Goal: Information Seeking & Learning: Learn about a topic

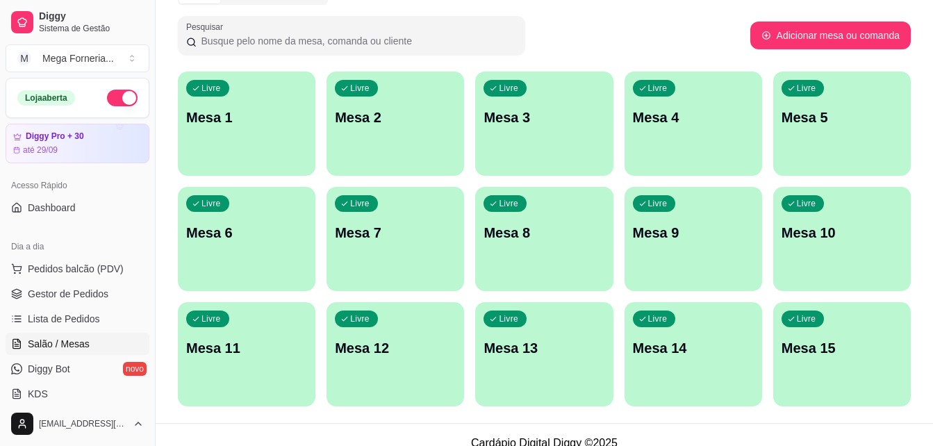
scroll to position [217, 0]
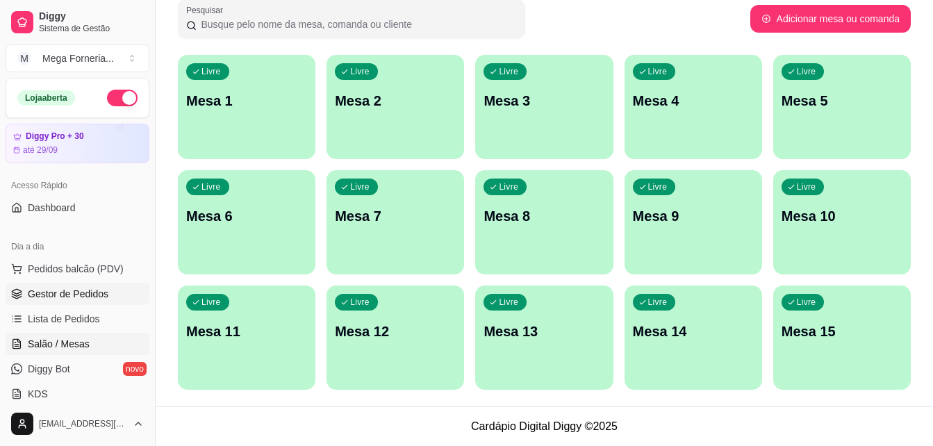
click at [74, 290] on span "Gestor de Pedidos" at bounding box center [68, 294] width 81 height 14
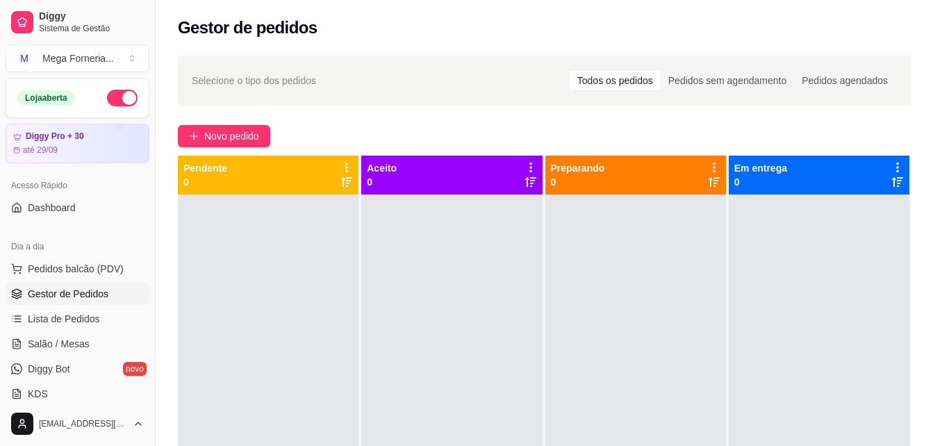
drag, startPoint x: 149, startPoint y: 171, endPoint x: 148, endPoint y: 178, distance: 7.8
click at [148, 178] on div "Diggy Sistema de Gestão M Mega Forneria ... Loja aberta Diggy Pro + 30 até 29/0…" at bounding box center [77, 223] width 155 height 446
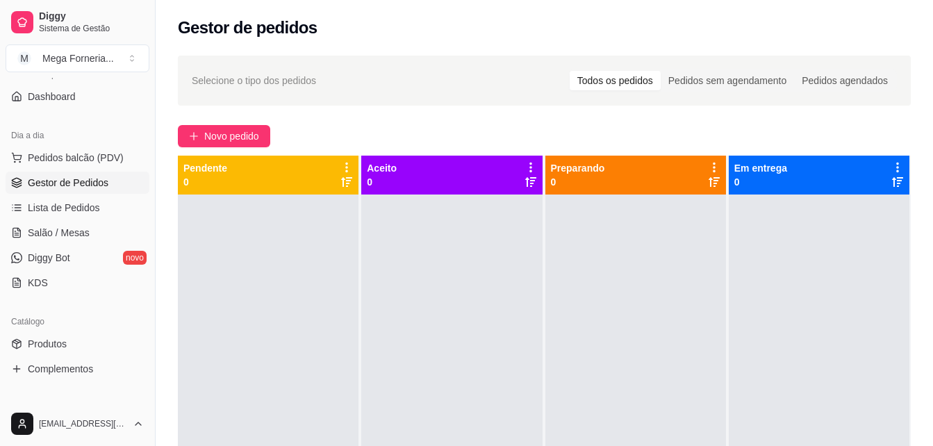
scroll to position [294, 0]
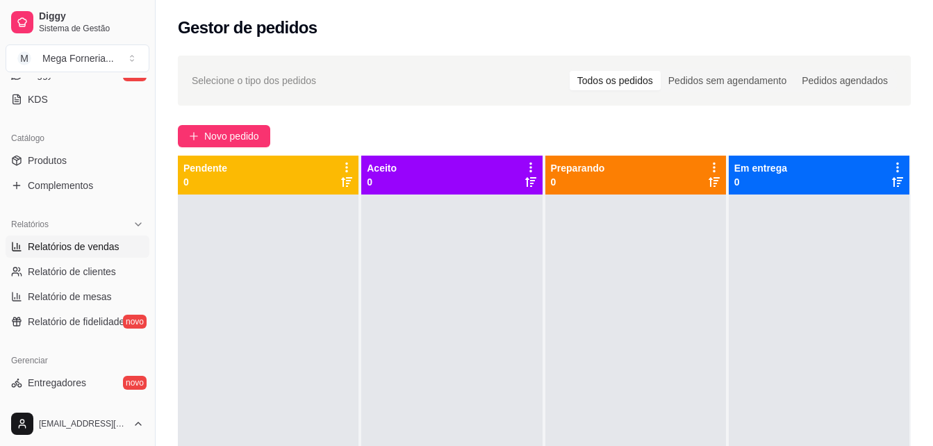
click at [97, 240] on span "Relatórios de vendas" at bounding box center [74, 247] width 92 height 14
select select "ALL"
select select "0"
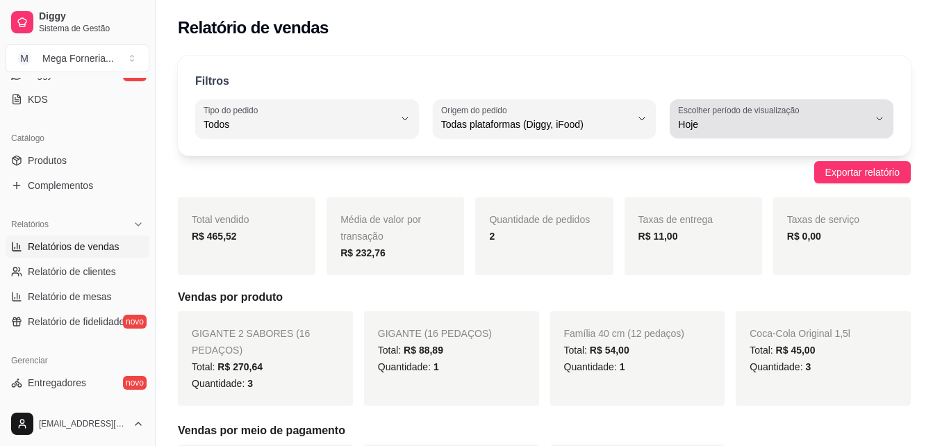
click at [740, 118] on span "Hoje" at bounding box center [773, 124] width 190 height 14
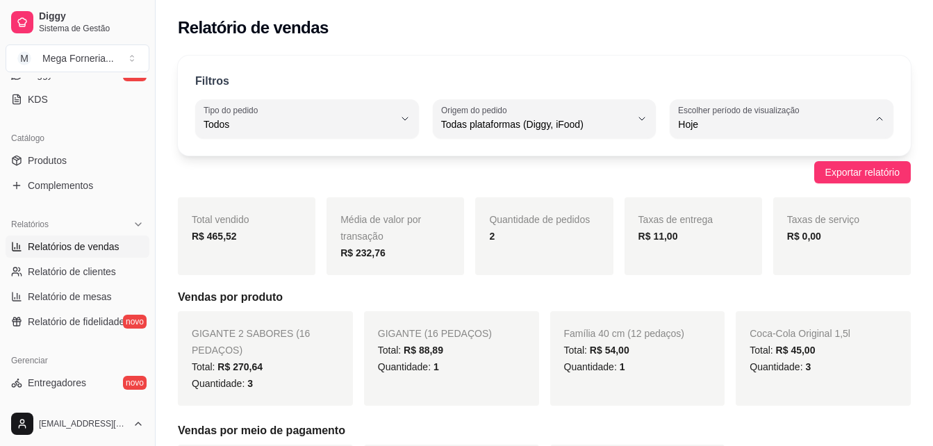
click at [726, 182] on span "Ontem" at bounding box center [775, 180] width 180 height 13
type input "1"
select select "1"
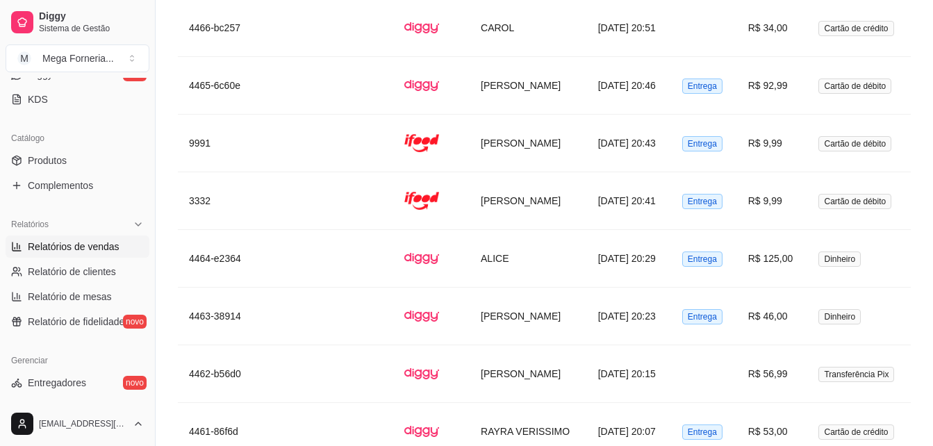
scroll to position [3139, 0]
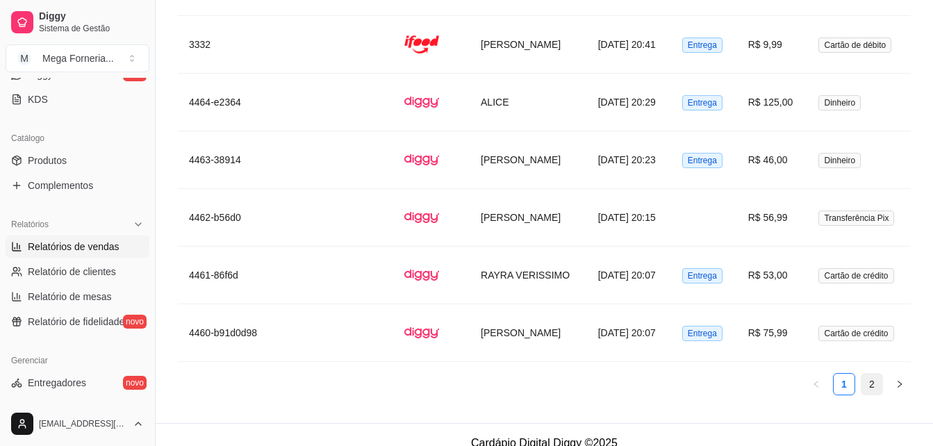
click at [871, 374] on link "2" at bounding box center [871, 384] width 21 height 21
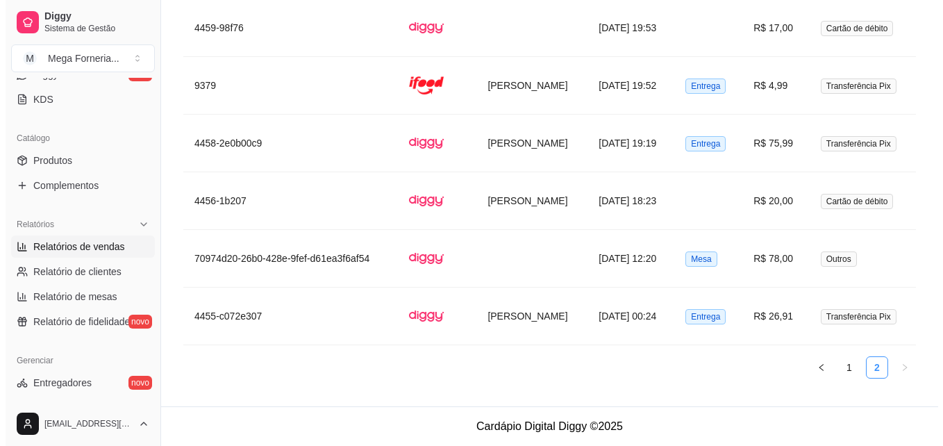
scroll to position [1755, 0]
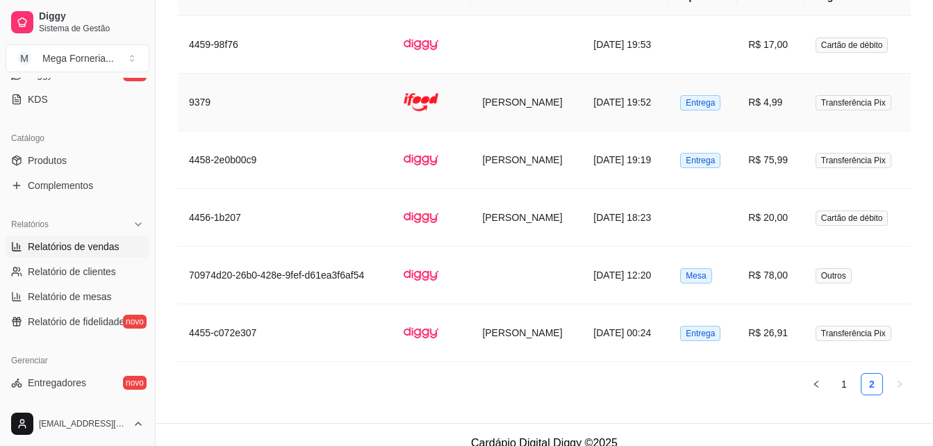
click at [769, 80] on td "R$ 4,99" at bounding box center [770, 103] width 67 height 58
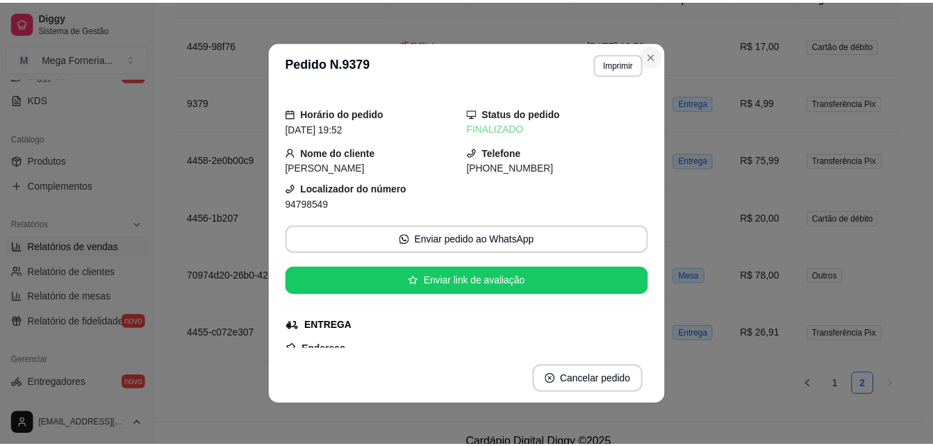
scroll to position [1722, 0]
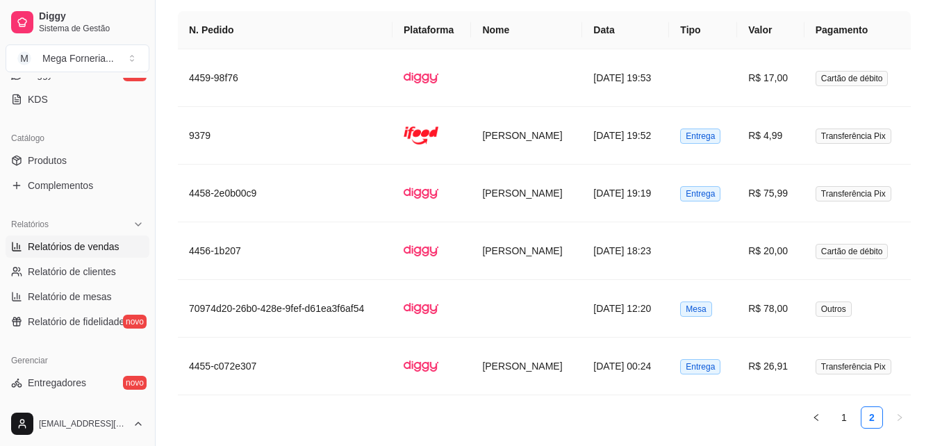
drag, startPoint x: 931, startPoint y: 349, endPoint x: 945, endPoint y: 364, distance: 20.6
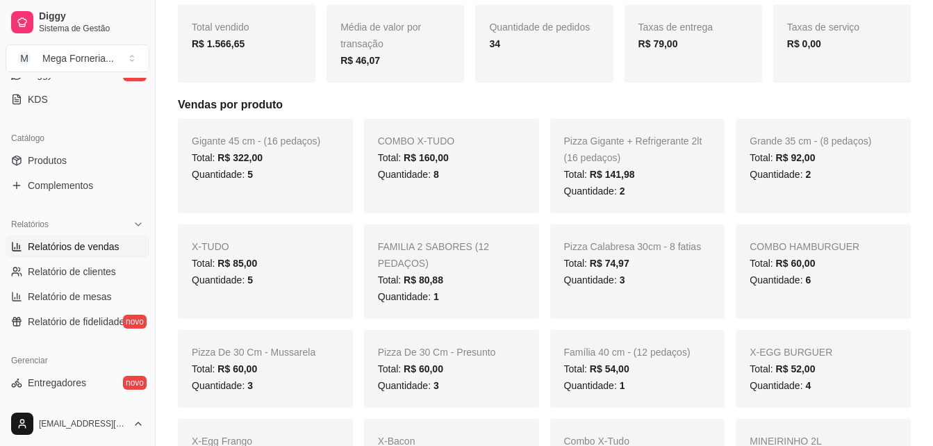
scroll to position [126, 0]
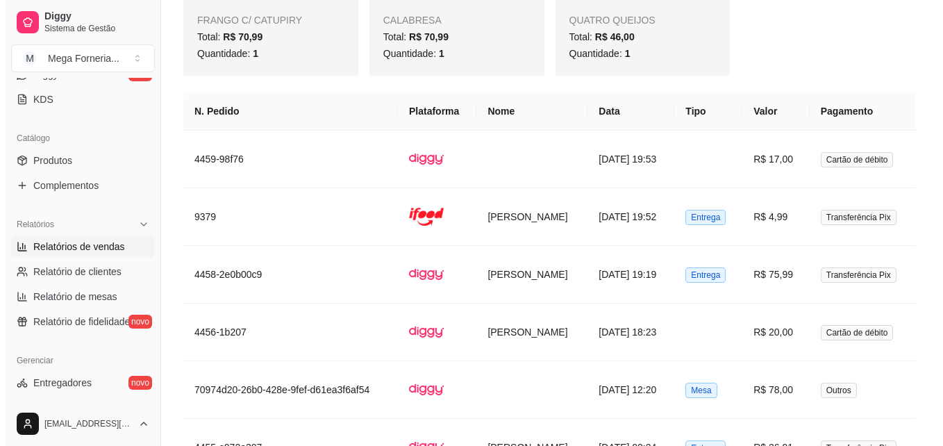
scroll to position [1755, 0]
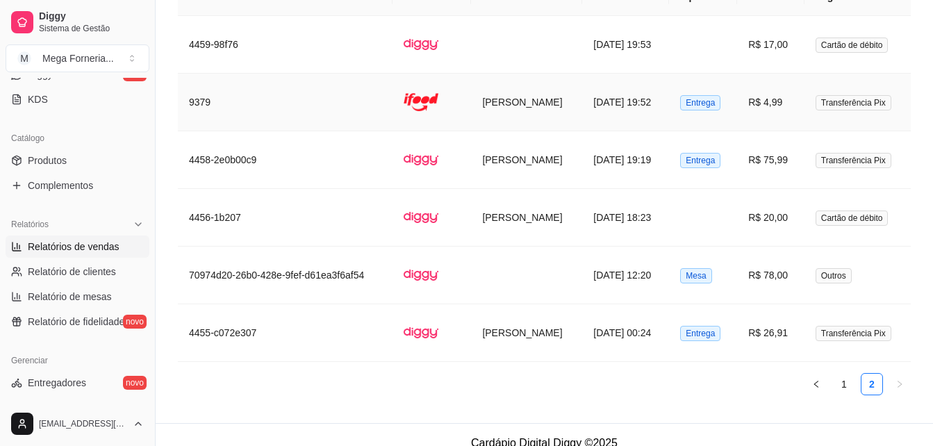
click at [637, 93] on td "[DATE] 19:52" at bounding box center [625, 103] width 87 height 58
click at [780, 315] on td "R$ 26,91" at bounding box center [770, 333] width 67 height 58
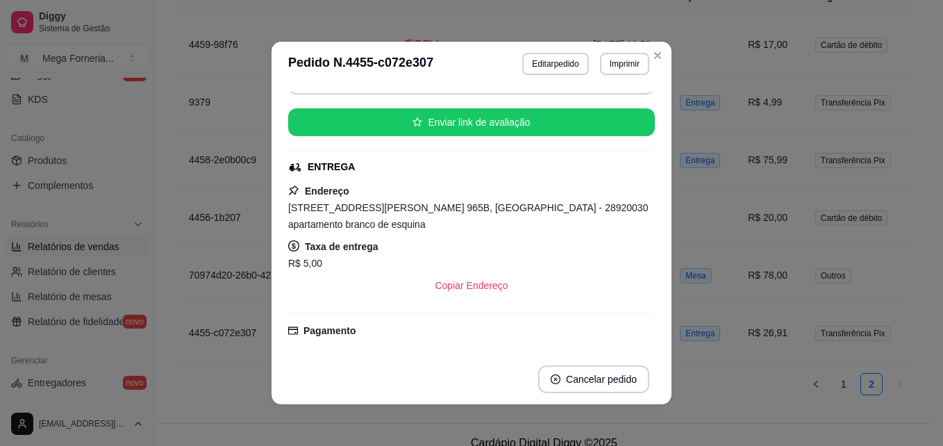
scroll to position [176, 0]
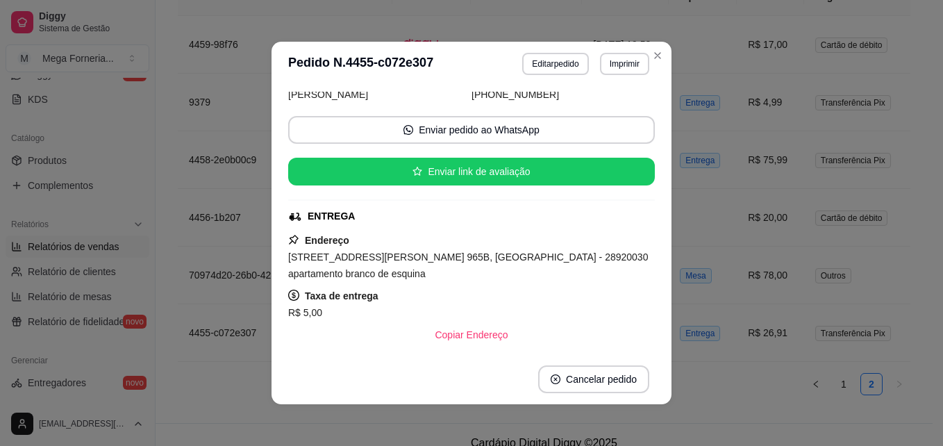
click at [654, 58] on section "**********" at bounding box center [471, 223] width 400 height 362
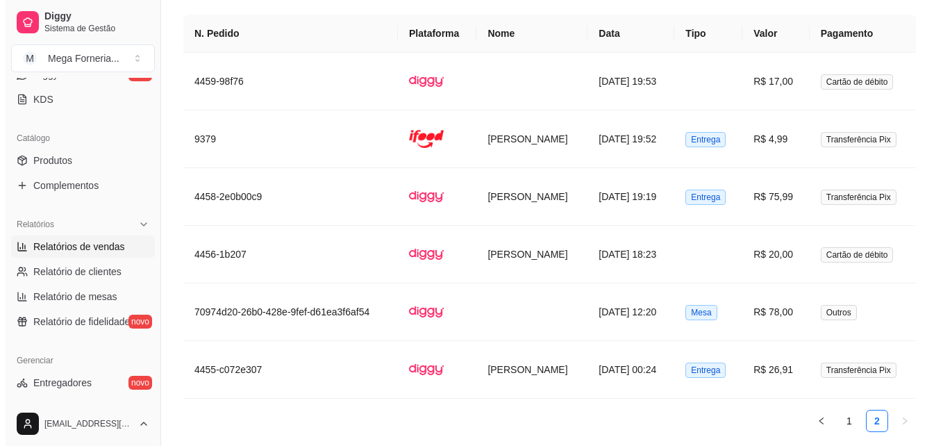
scroll to position [1711, 0]
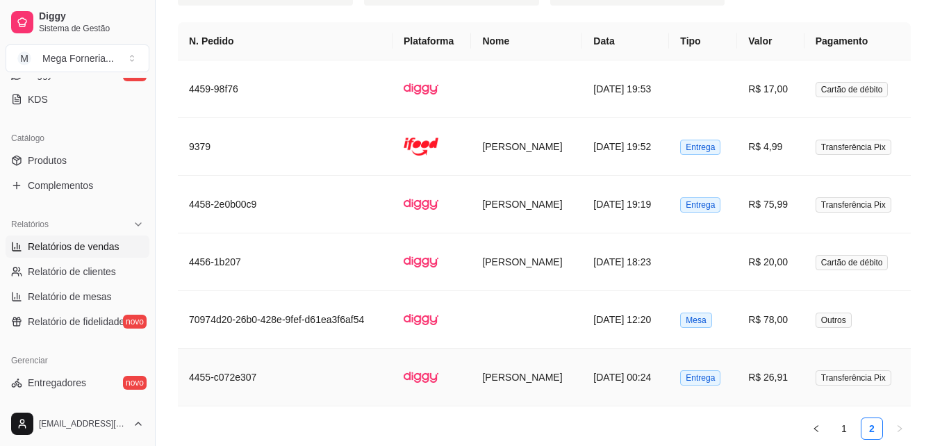
click at [737, 356] on td "Entrega" at bounding box center [703, 378] width 68 height 58
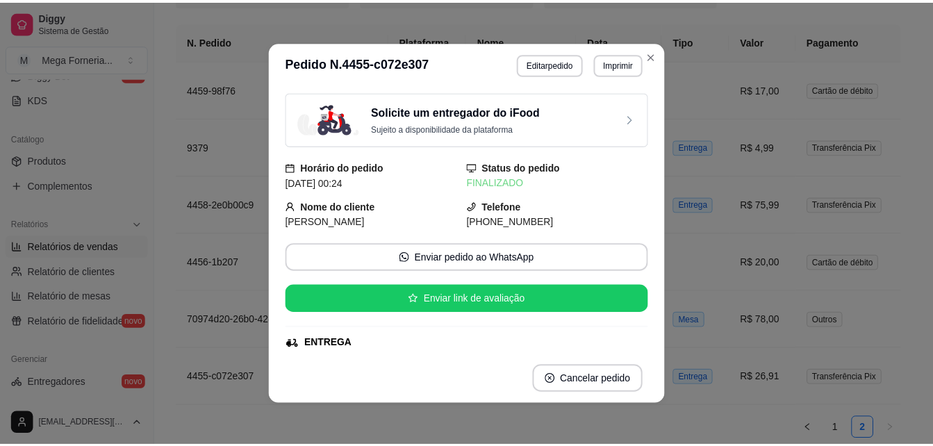
scroll to position [131, 0]
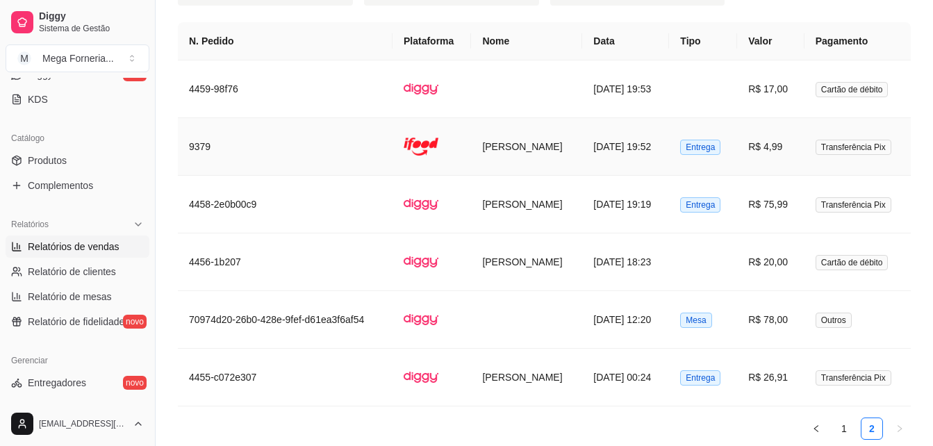
click at [604, 120] on td "[DATE] 19:52" at bounding box center [625, 147] width 87 height 58
click at [835, 418] on link "1" at bounding box center [843, 428] width 21 height 21
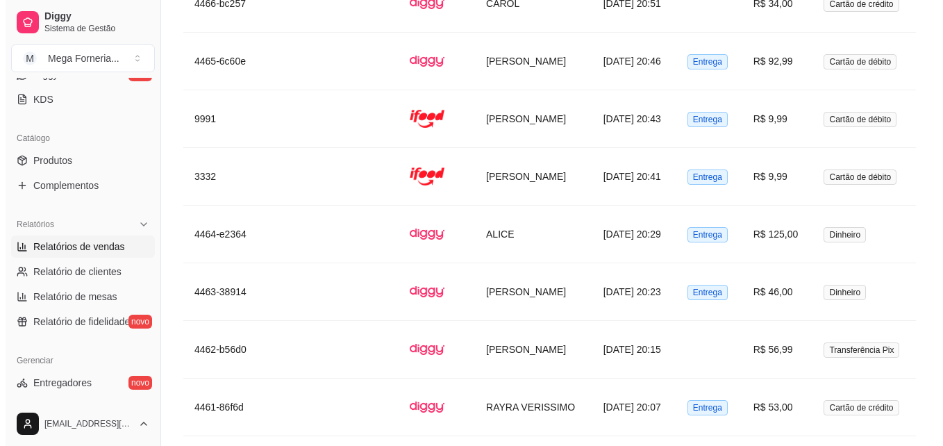
scroll to position [3018, 0]
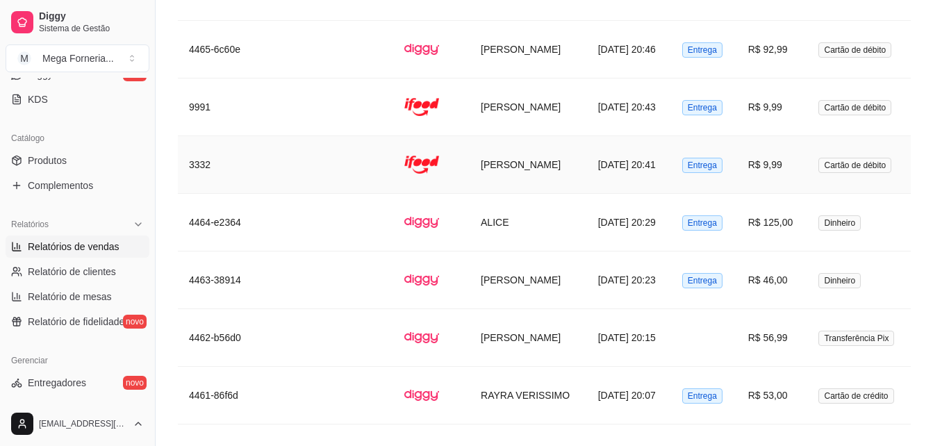
click at [544, 144] on td "[PERSON_NAME]" at bounding box center [527, 165] width 117 height 58
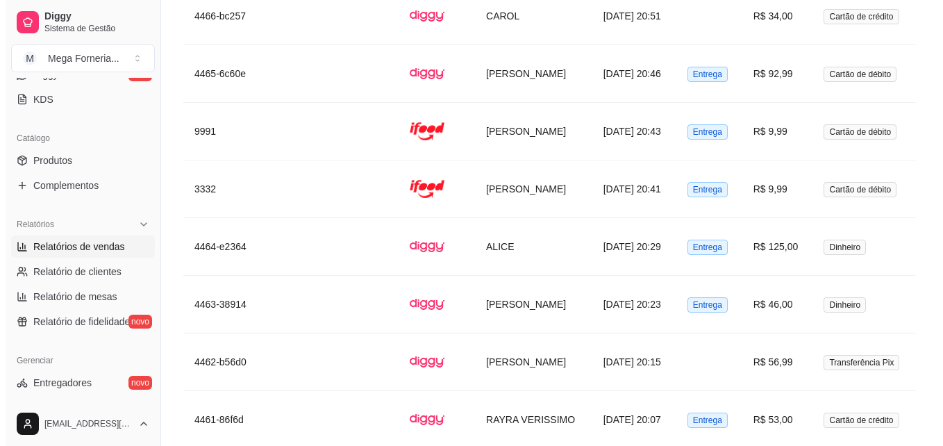
scroll to position [2989, 0]
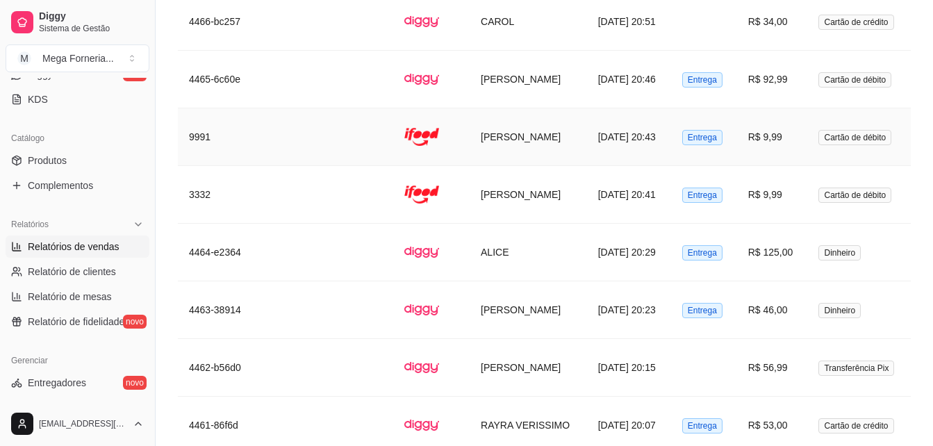
click at [701, 130] on span "Entrega" at bounding box center [702, 137] width 40 height 15
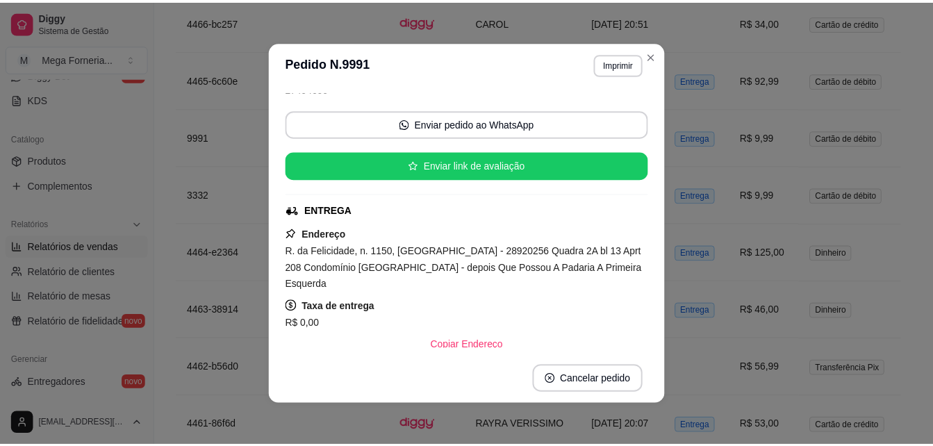
scroll to position [119, 0]
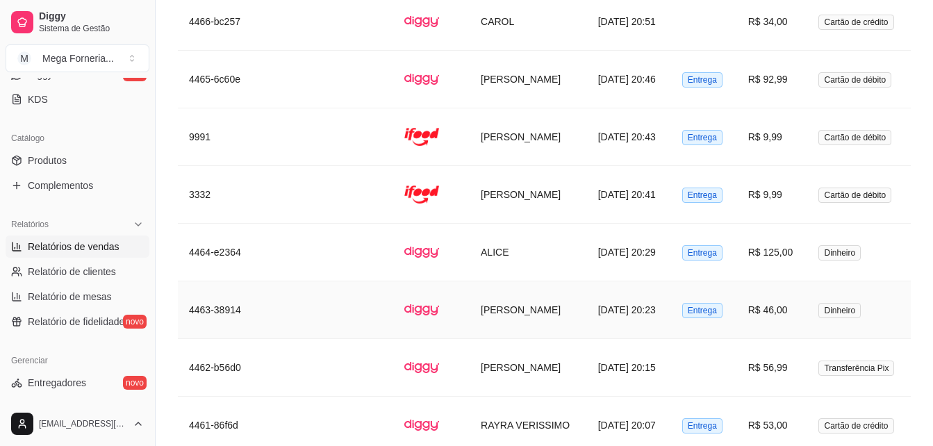
click at [835, 308] on td "Dinheiro" at bounding box center [858, 310] width 103 height 58
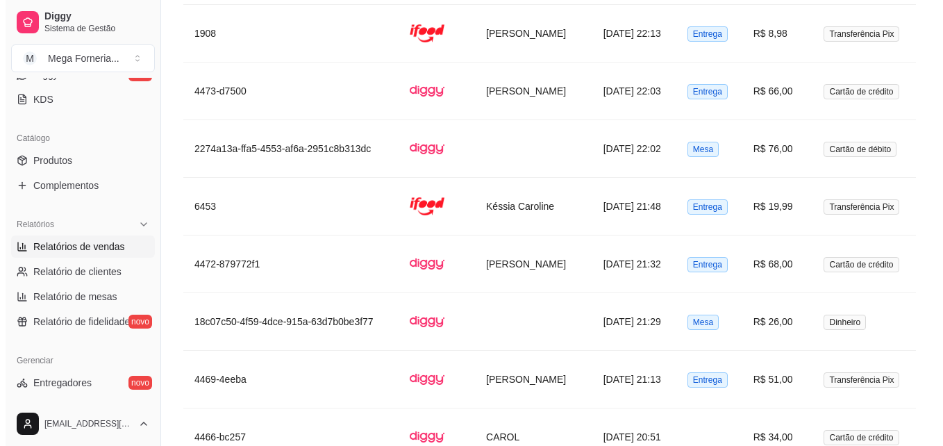
scroll to position [2567, 0]
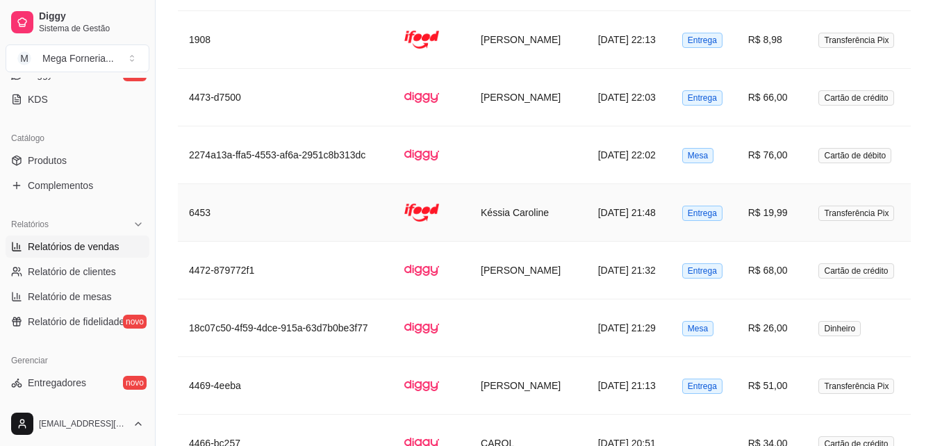
click at [562, 206] on td "Késsia Caroline" at bounding box center [527, 213] width 117 height 58
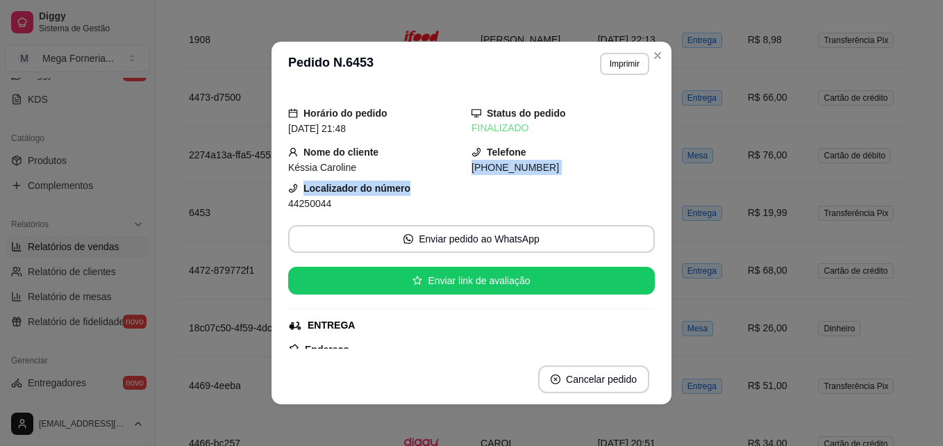
drag, startPoint x: 649, startPoint y: 159, endPoint x: 649, endPoint y: 176, distance: 17.4
click at [649, 176] on div "Horário do pedido [DATE] 21:48 Status do pedido FINALIZADO Nome do cliente Késs…" at bounding box center [471, 220] width 367 height 257
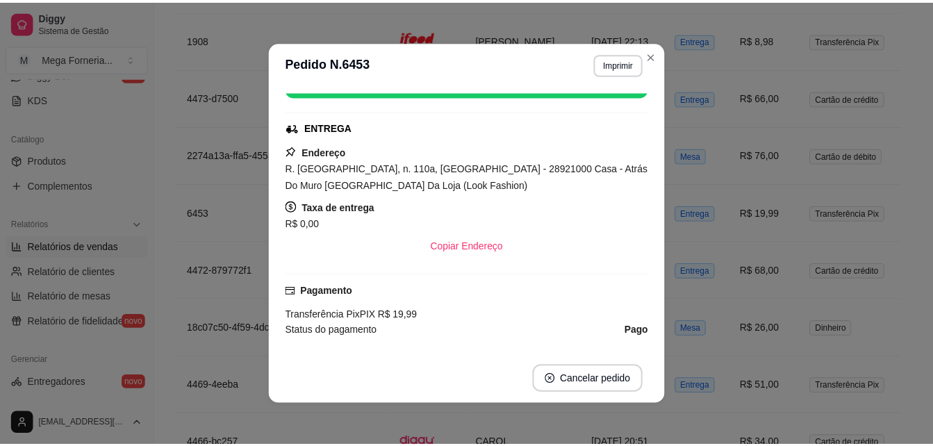
scroll to position [31, 0]
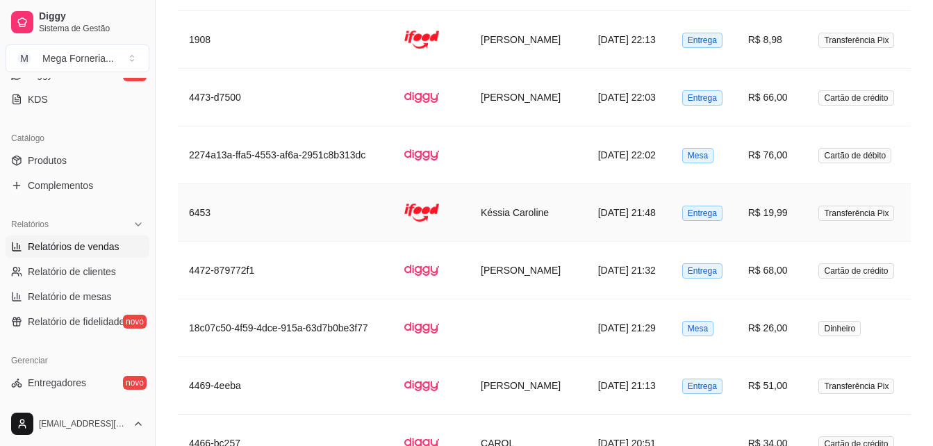
click at [587, 210] on td "[DATE] 21:48" at bounding box center [629, 213] width 84 height 58
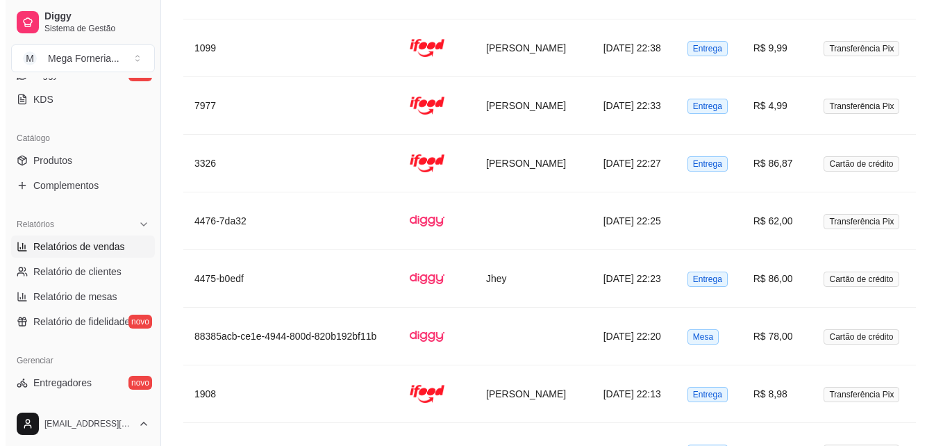
scroll to position [2230, 0]
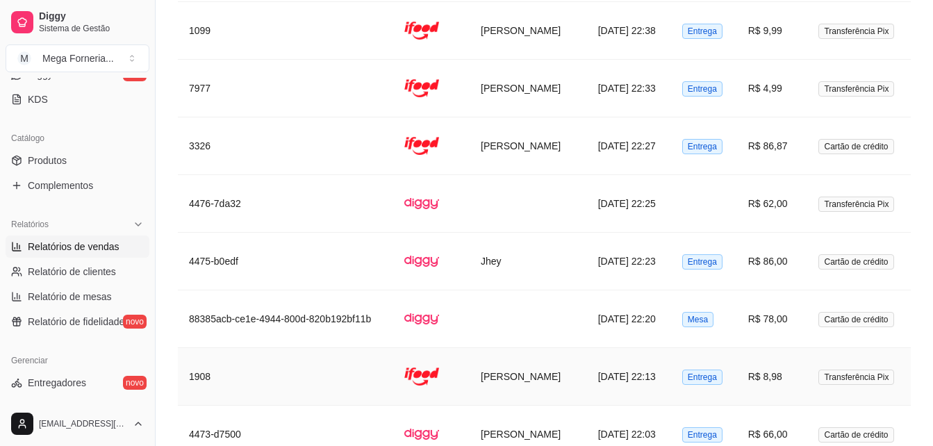
click at [551, 368] on td "[PERSON_NAME]" at bounding box center [527, 377] width 117 height 58
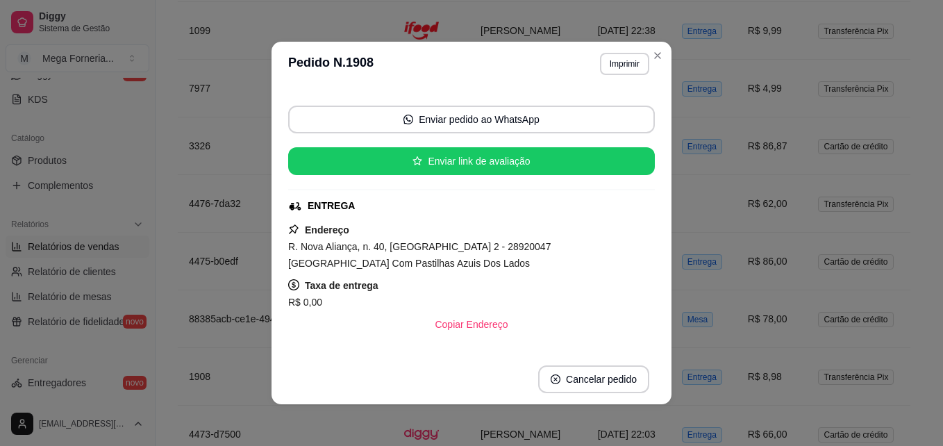
scroll to position [128, 0]
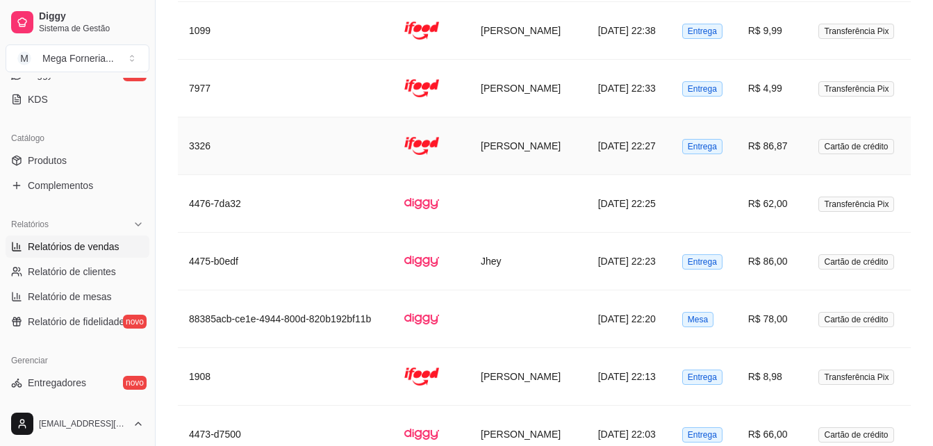
click at [598, 117] on td "[DATE] 22:27" at bounding box center [629, 146] width 84 height 58
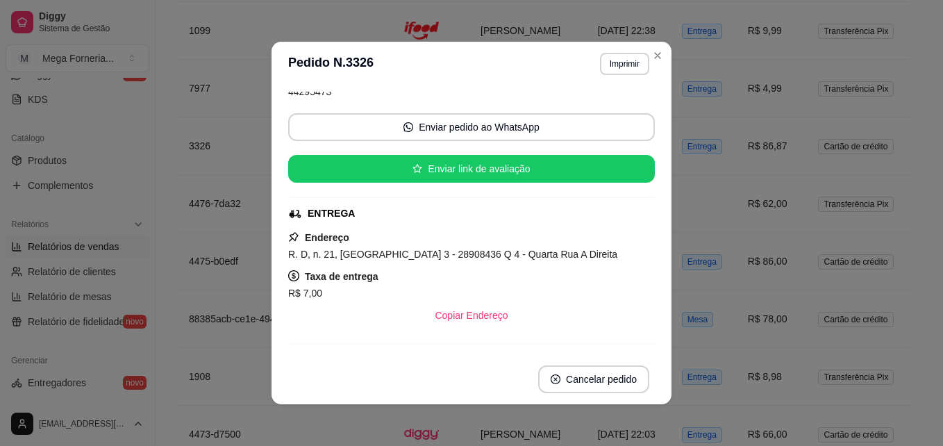
scroll to position [115, 0]
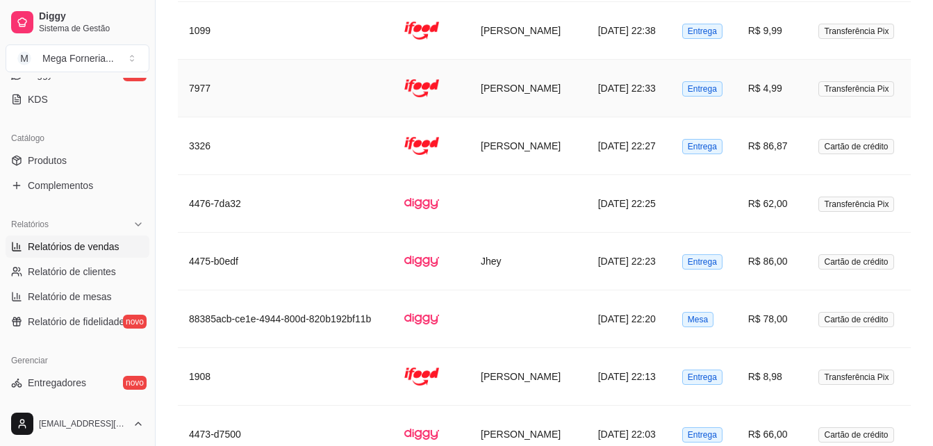
click at [561, 81] on td "[PERSON_NAME]" at bounding box center [527, 89] width 117 height 58
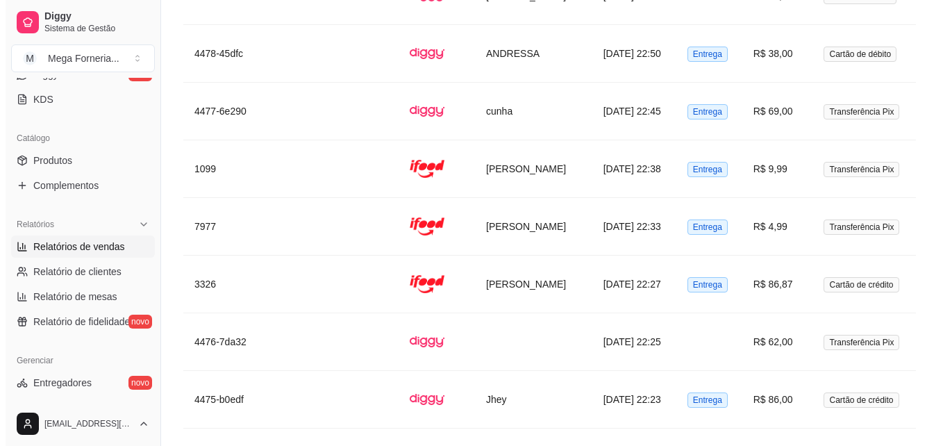
scroll to position [2105, 0]
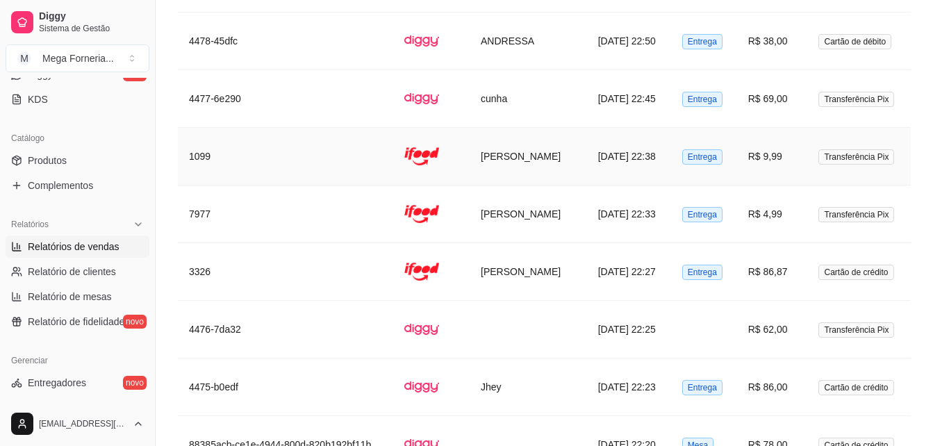
click at [510, 148] on td "[PERSON_NAME]" at bounding box center [527, 157] width 117 height 58
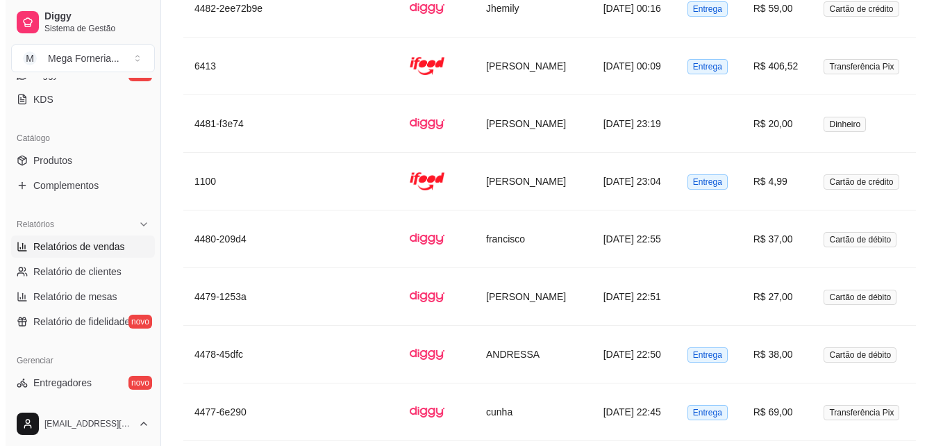
scroll to position [1798, 0]
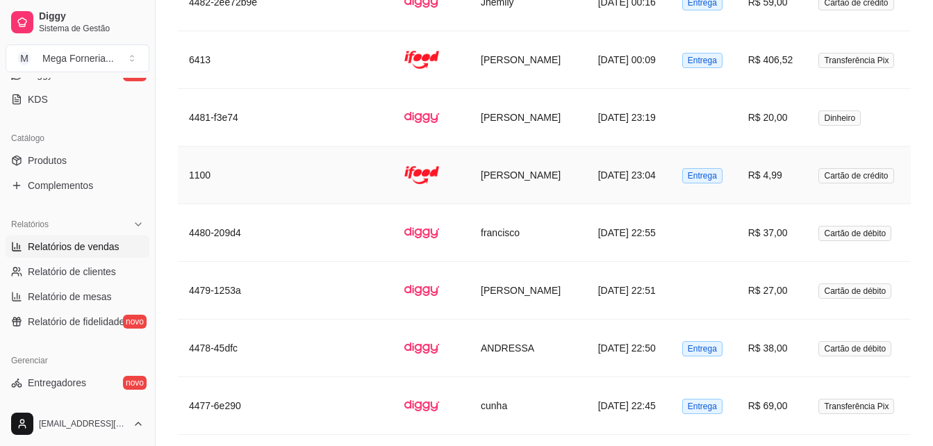
click at [671, 163] on td "[DATE] 23:04" at bounding box center [629, 176] width 84 height 58
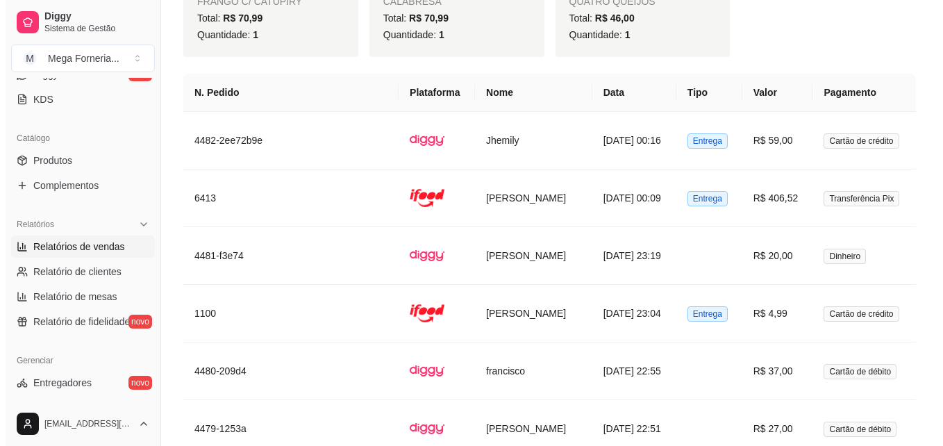
scroll to position [1648, 0]
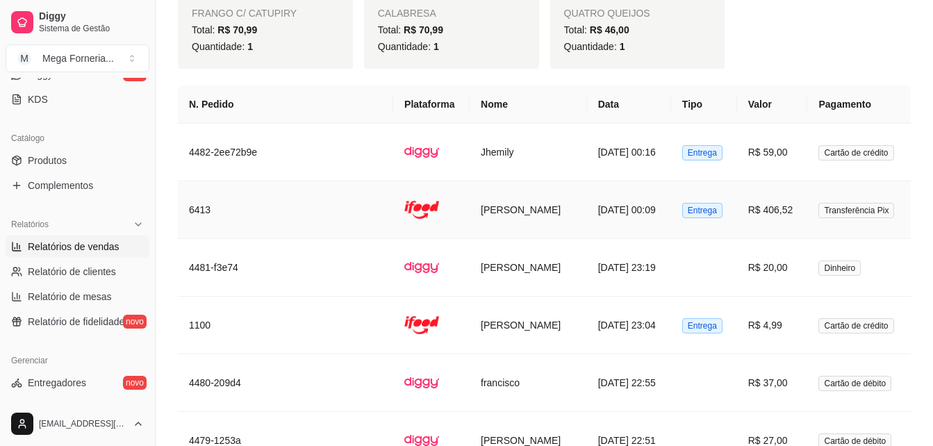
click at [629, 183] on td "[DATE] 00:09" at bounding box center [629, 210] width 84 height 58
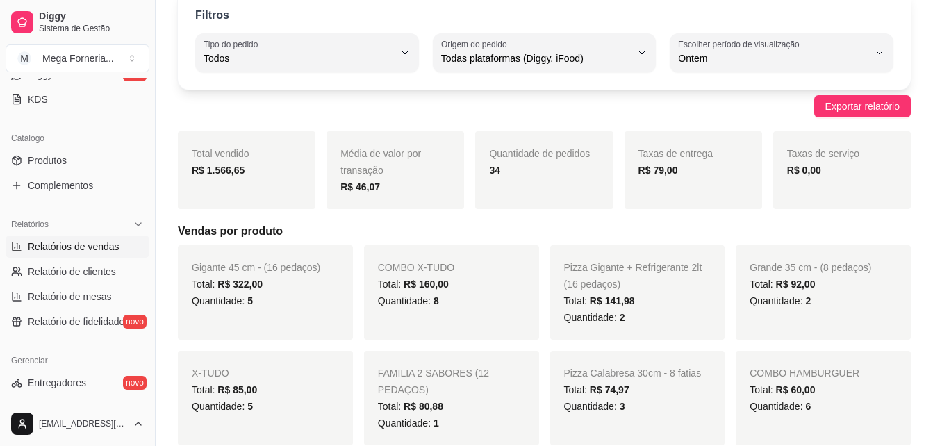
scroll to position [0, 0]
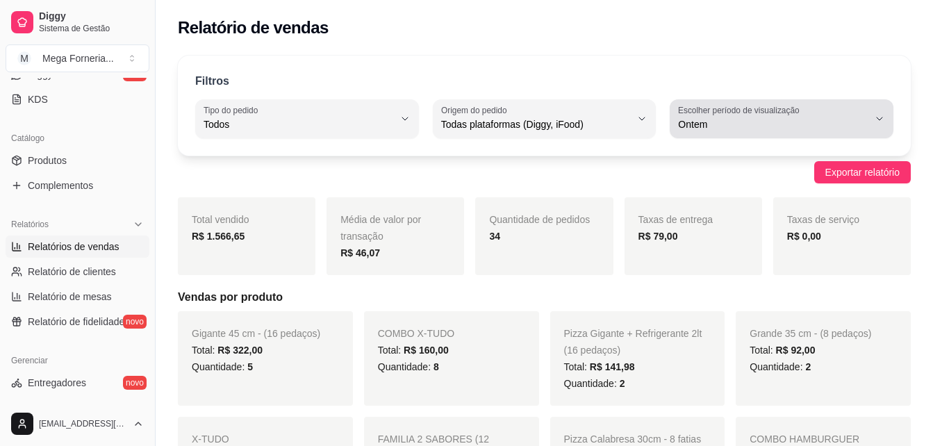
click at [746, 123] on span "Ontem" at bounding box center [773, 124] width 190 height 14
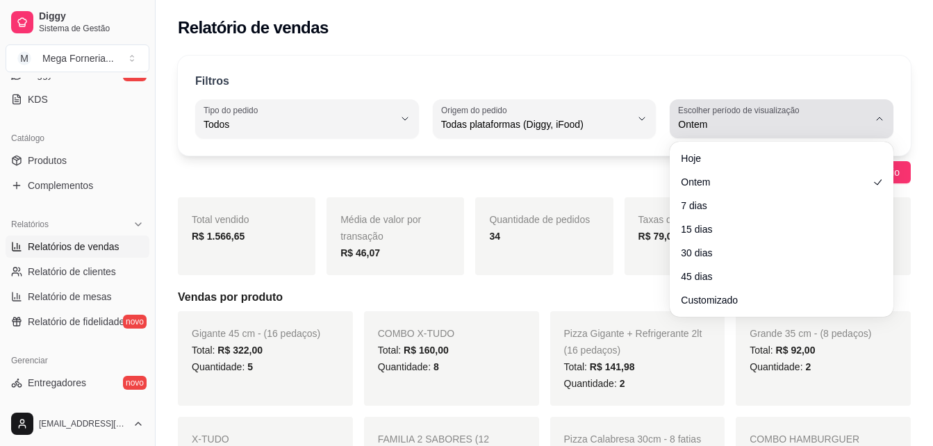
click at [746, 123] on span "Ontem" at bounding box center [773, 124] width 190 height 14
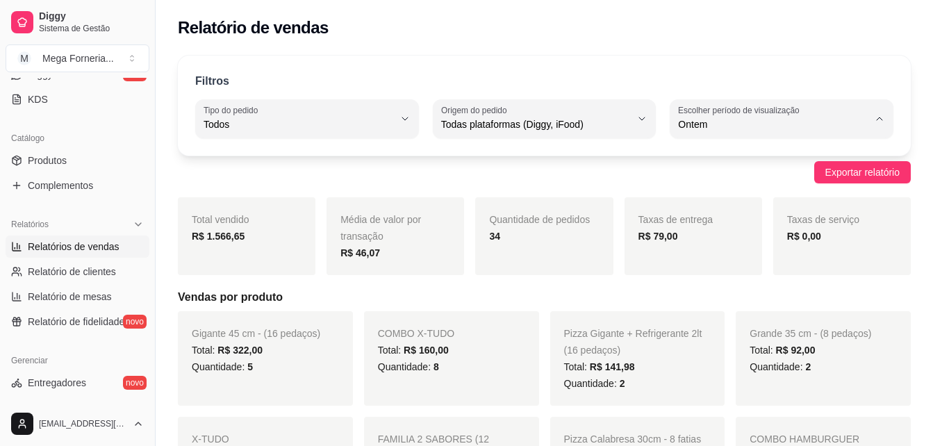
click at [725, 300] on span "Customizado" at bounding box center [775, 293] width 180 height 13
type input "-1"
select select "-1"
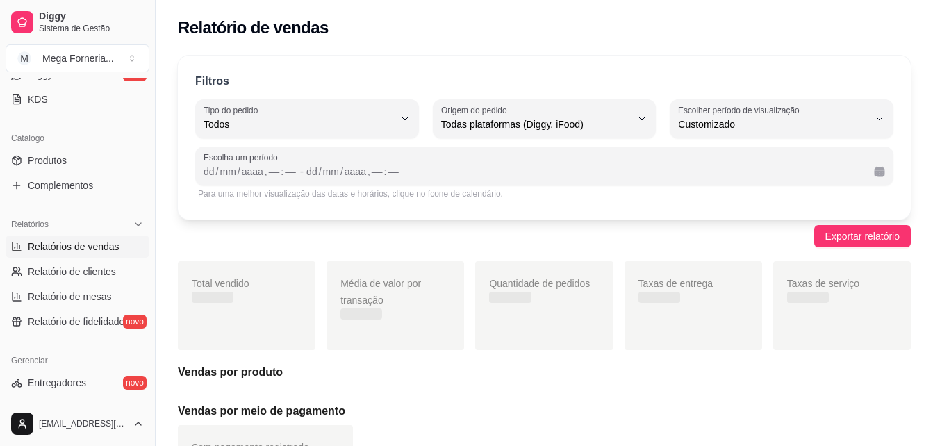
scroll to position [13, 0]
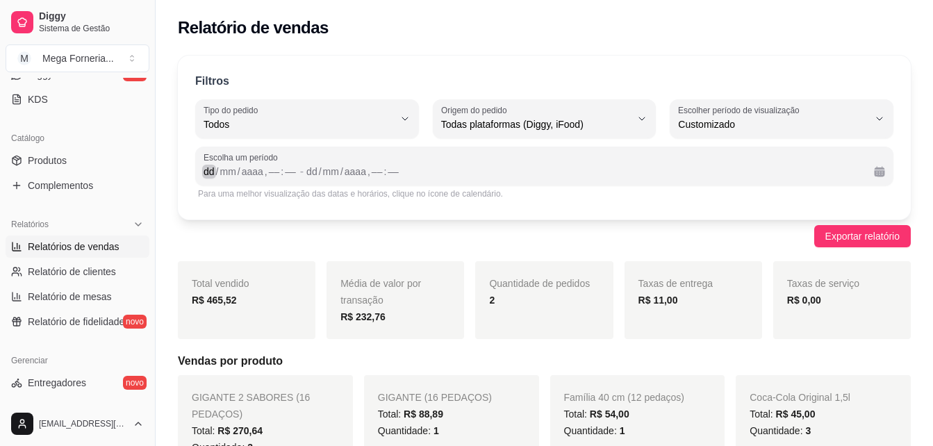
click at [206, 169] on div "dd" at bounding box center [209, 172] width 14 height 14
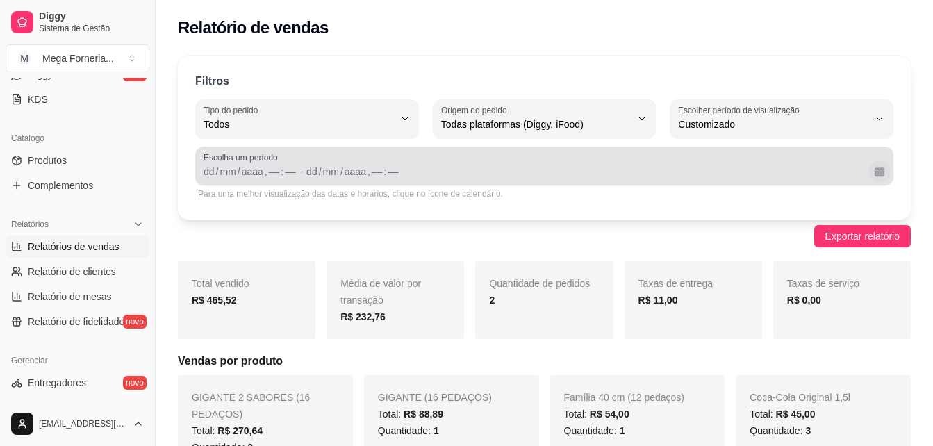
click at [871, 175] on button "Calendário" at bounding box center [879, 171] width 22 height 22
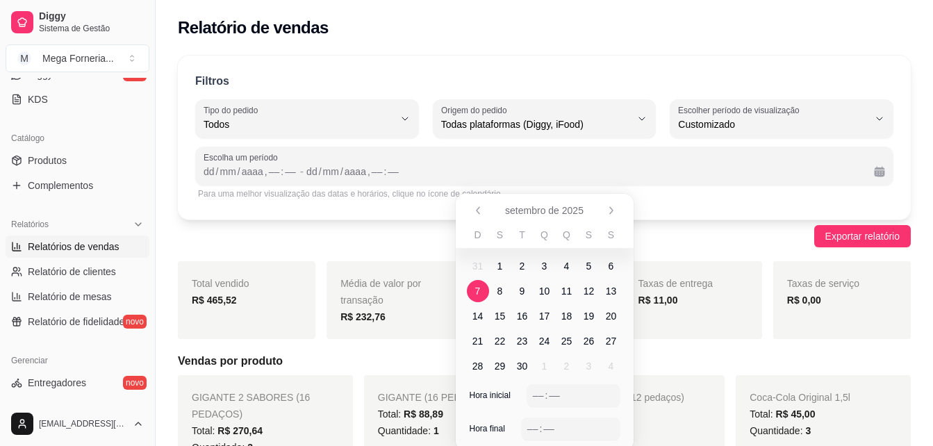
click at [468, 289] on span "7" at bounding box center [478, 291] width 22 height 22
click at [533, 396] on div "––" at bounding box center [538, 395] width 14 height 14
drag, startPoint x: 532, startPoint y: 422, endPoint x: 555, endPoint y: 401, distance: 31.5
click at [555, 401] on div "Hora inicial 18 : 30 Hora final –– : ––" at bounding box center [545, 417] width 178 height 67
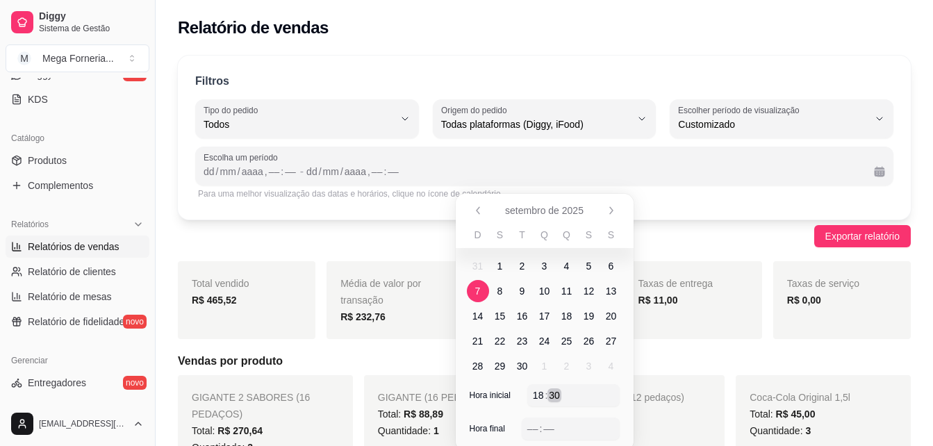
click at [555, 401] on div "30" at bounding box center [554, 395] width 14 height 14
click at [532, 422] on div "––" at bounding box center [533, 428] width 14 height 14
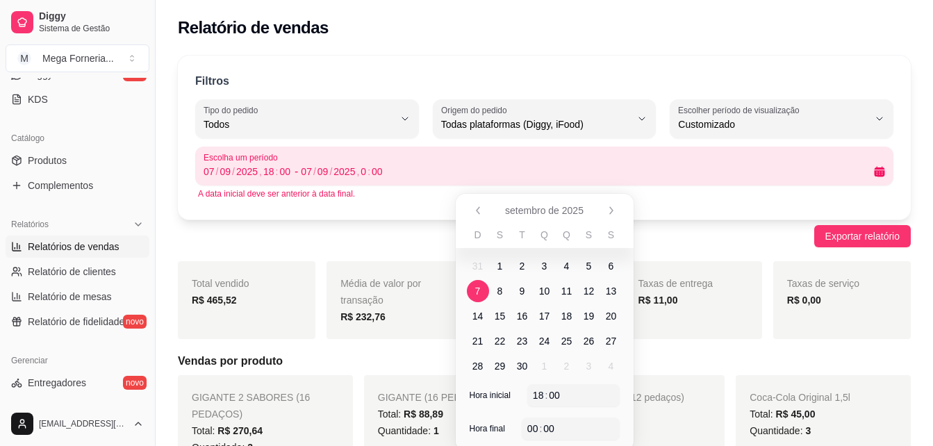
click at [506, 291] on span "8" at bounding box center [500, 291] width 22 height 22
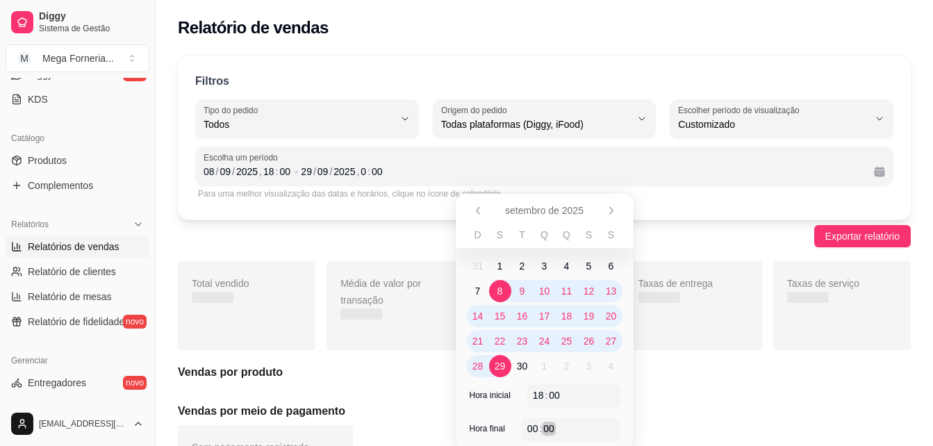
click at [550, 437] on div "00 : 00" at bounding box center [570, 428] width 98 height 22
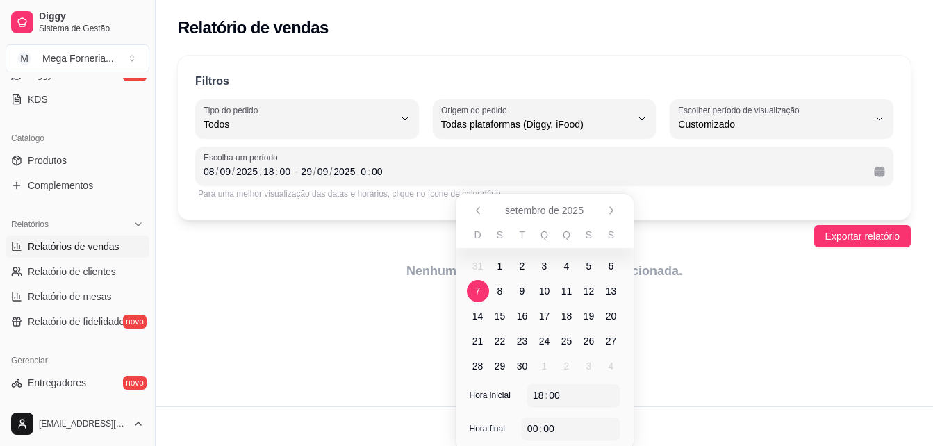
click at [478, 293] on span "7" at bounding box center [478, 291] width 6 height 14
click at [511, 301] on td "9" at bounding box center [522, 290] width 22 height 25
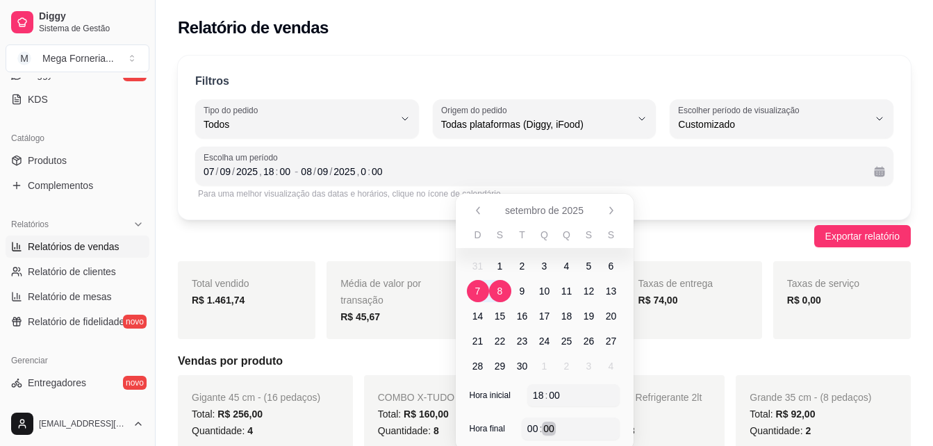
click at [546, 428] on div "00" at bounding box center [549, 428] width 14 height 14
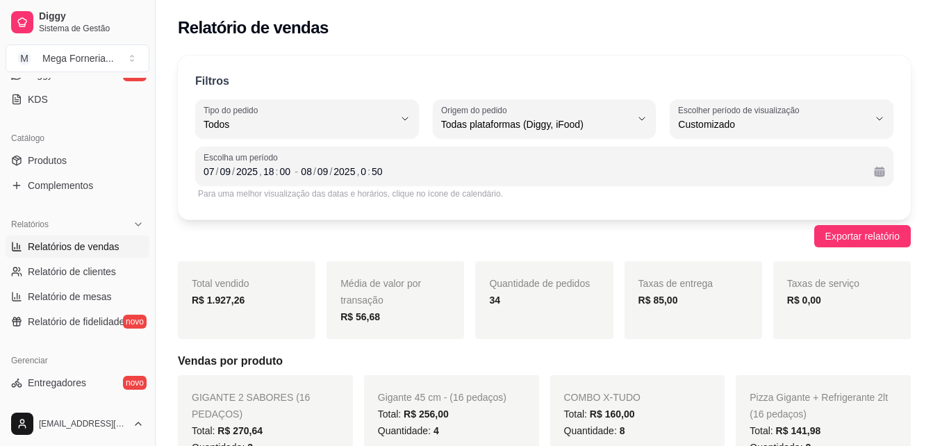
click at [435, 240] on div "Exportar relatório" at bounding box center [544, 236] width 733 height 22
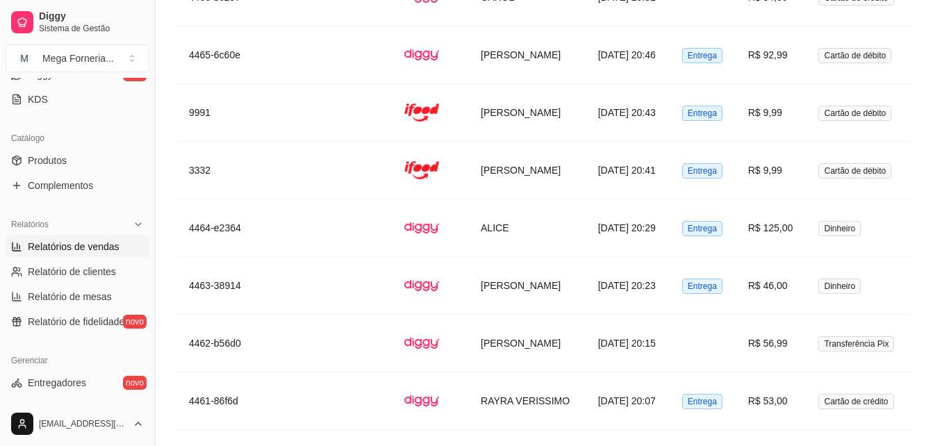
scroll to position [3291, 0]
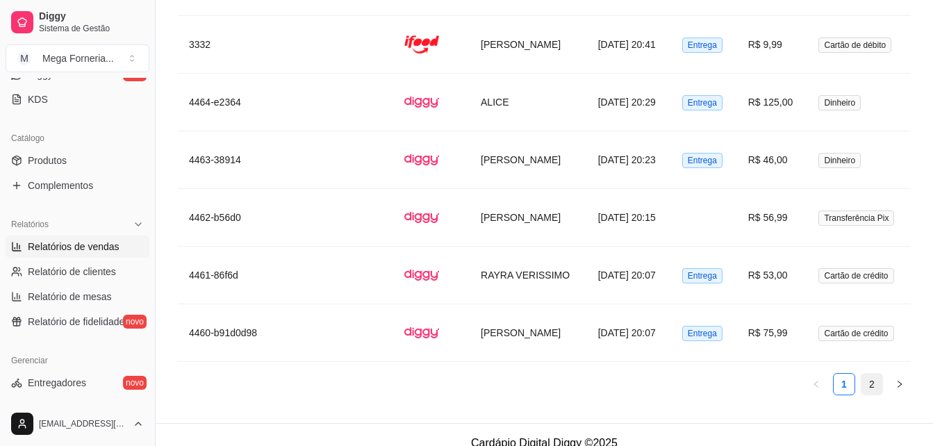
click at [879, 375] on link "2" at bounding box center [871, 384] width 21 height 21
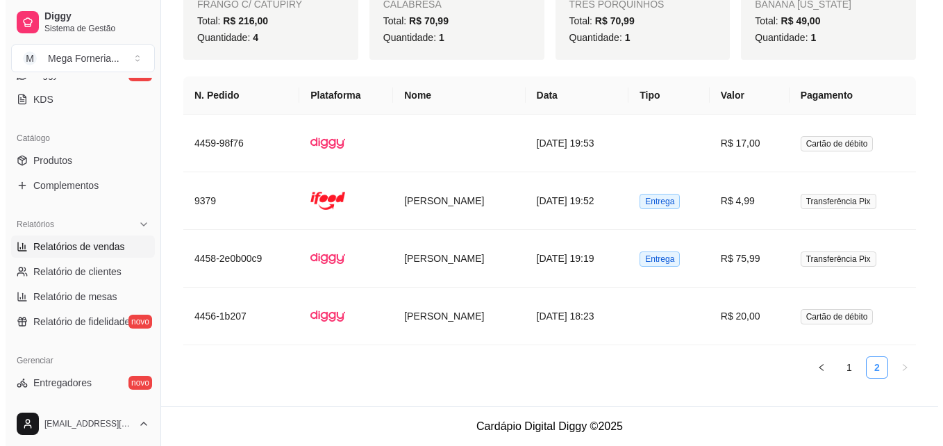
scroll to position [1793, 0]
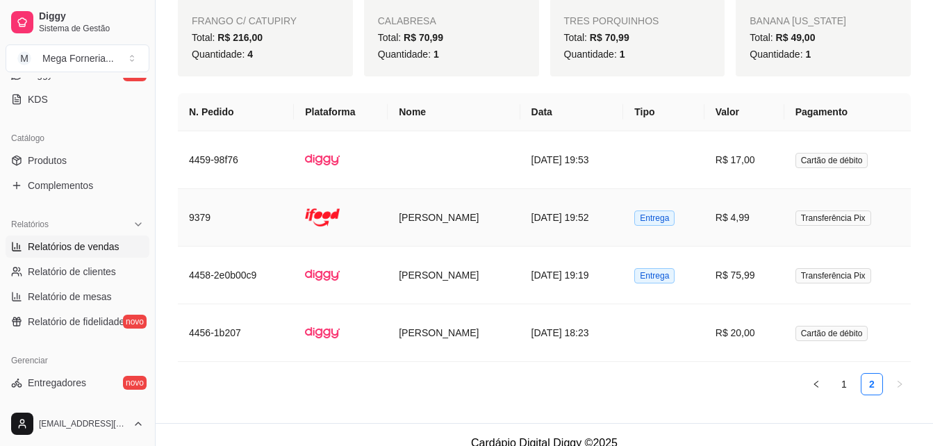
click at [661, 214] on td "Entrega" at bounding box center [663, 218] width 81 height 58
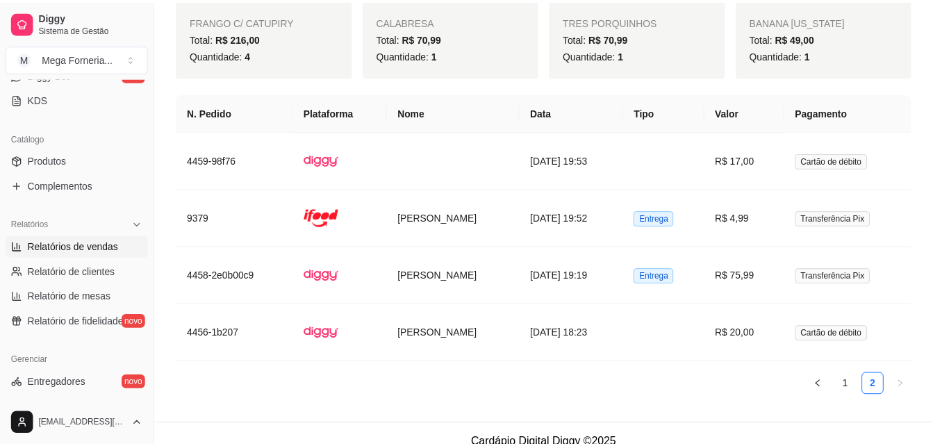
scroll to position [1760, 0]
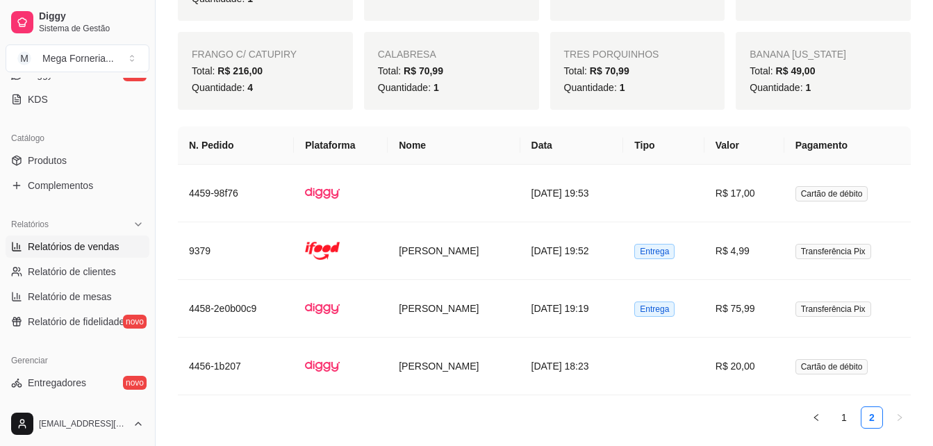
click at [847, 421] on div "N. Pedido Plataforma Nome Data Tipo Valor Pagamento 4459-98f76 [DATE] 19:53 R$ …" at bounding box center [544, 282] width 733 height 313
click at [845, 407] on link "1" at bounding box center [843, 417] width 21 height 21
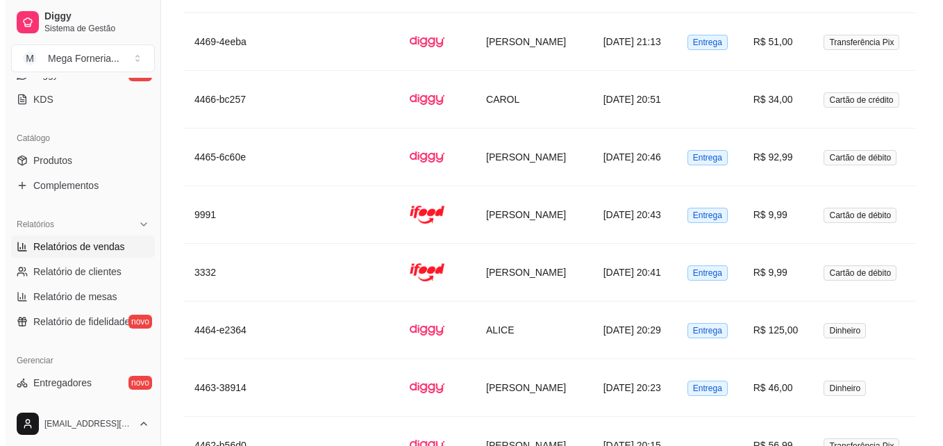
scroll to position [3291, 0]
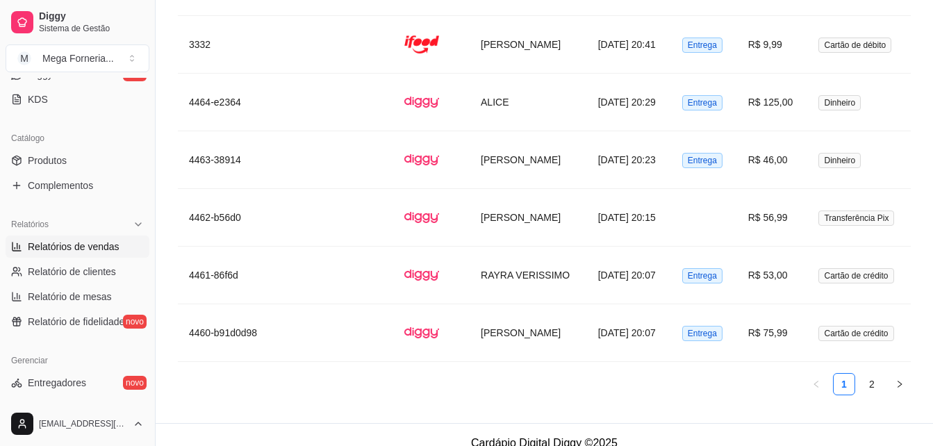
drag, startPoint x: 932, startPoint y: 404, endPoint x: 878, endPoint y: 335, distance: 87.6
click at [703, 37] on span "Entrega" at bounding box center [702, 44] width 40 height 15
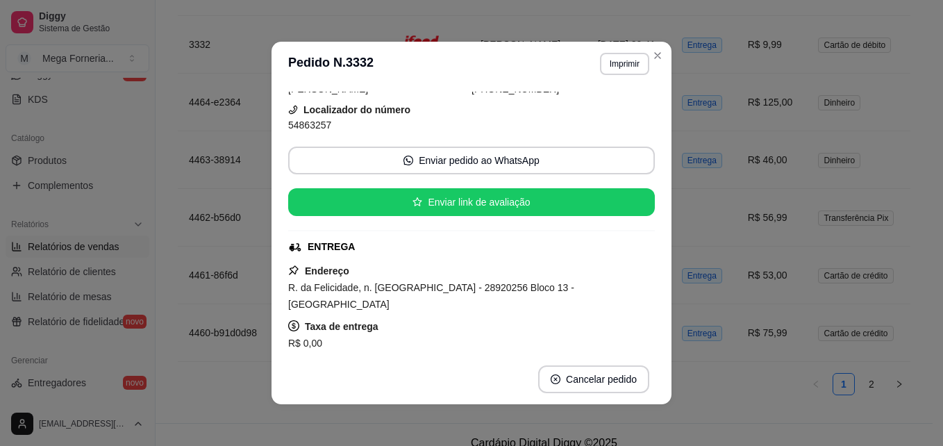
scroll to position [82, 0]
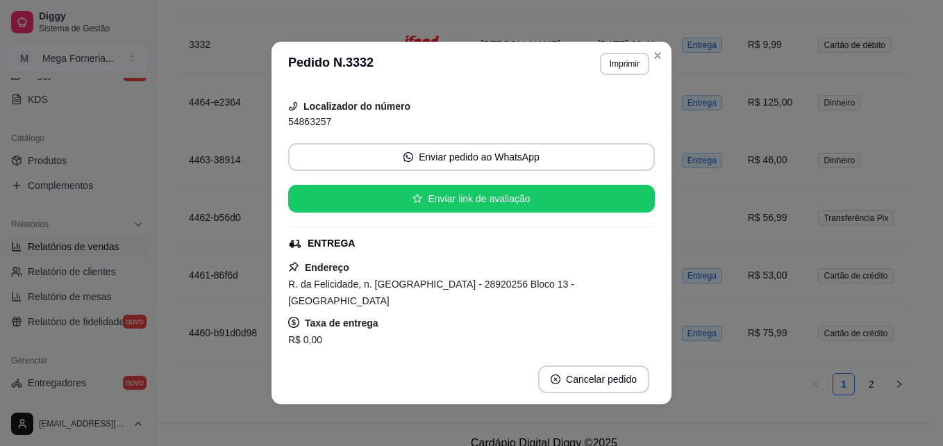
click at [659, 45] on header "**********" at bounding box center [471, 64] width 400 height 44
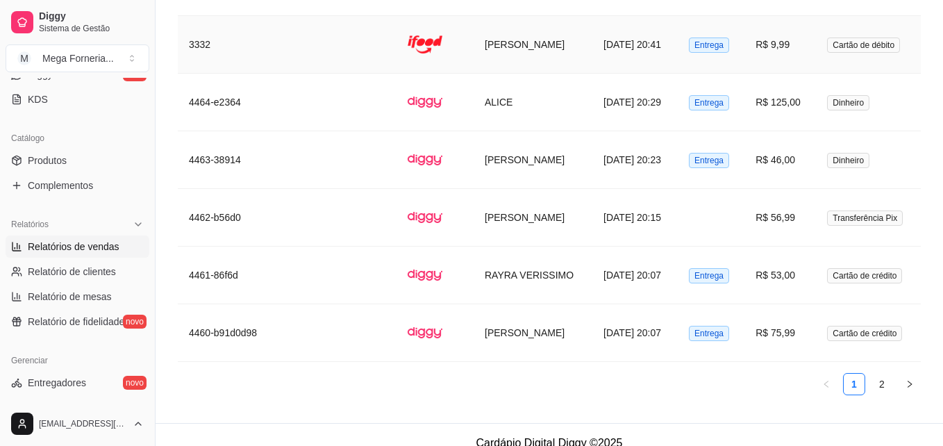
scroll to position [3258, 0]
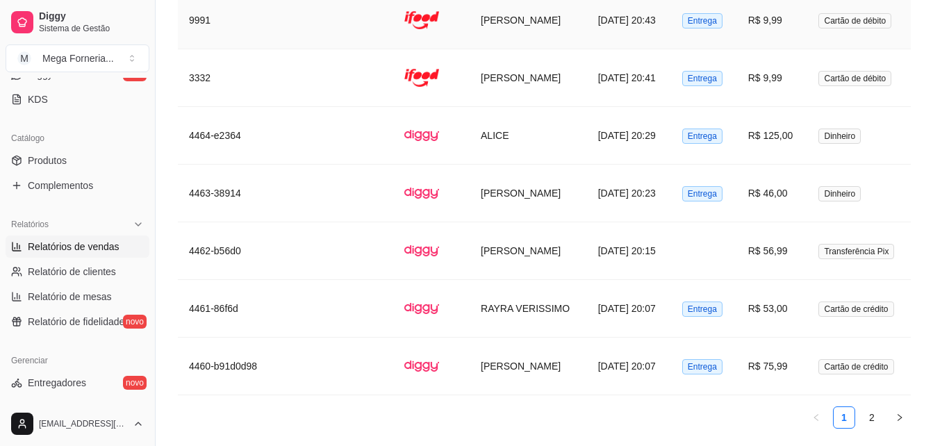
click at [724, 17] on td "Entrega" at bounding box center [704, 21] width 66 height 58
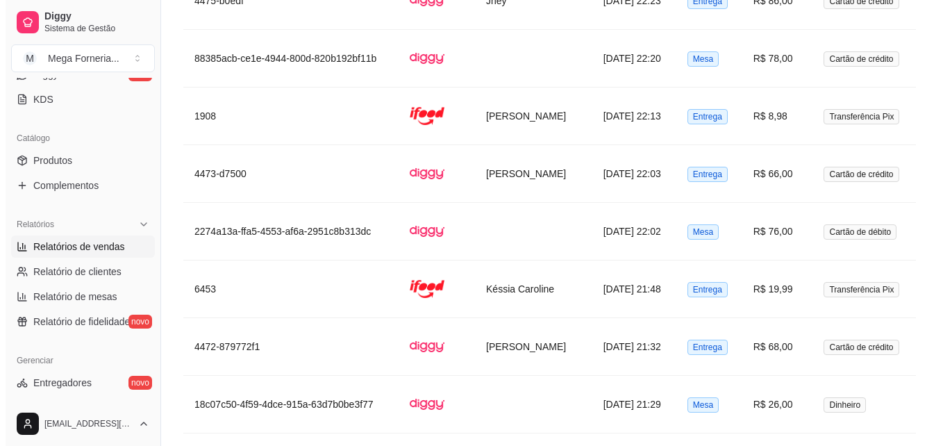
scroll to position [2650, 0]
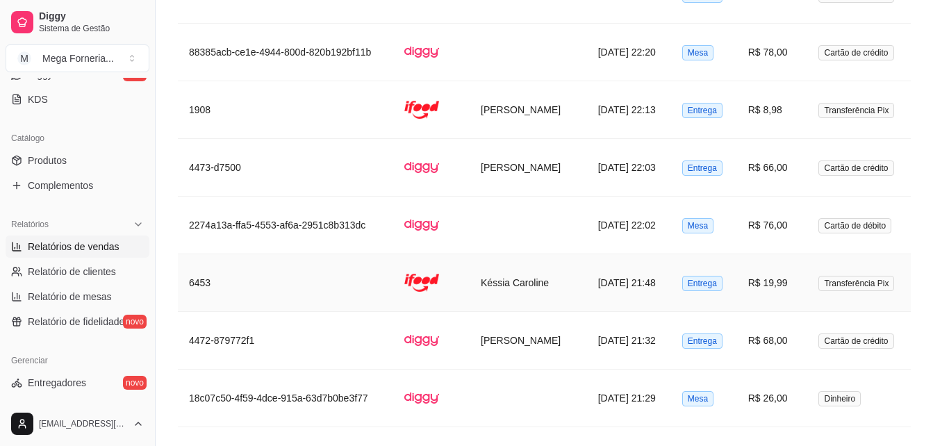
drag, startPoint x: 732, startPoint y: 283, endPoint x: 703, endPoint y: 280, distance: 28.6
click at [703, 280] on td "Entrega" at bounding box center [704, 283] width 66 height 58
click at [604, 259] on td "[DATE] 21:48" at bounding box center [629, 283] width 84 height 58
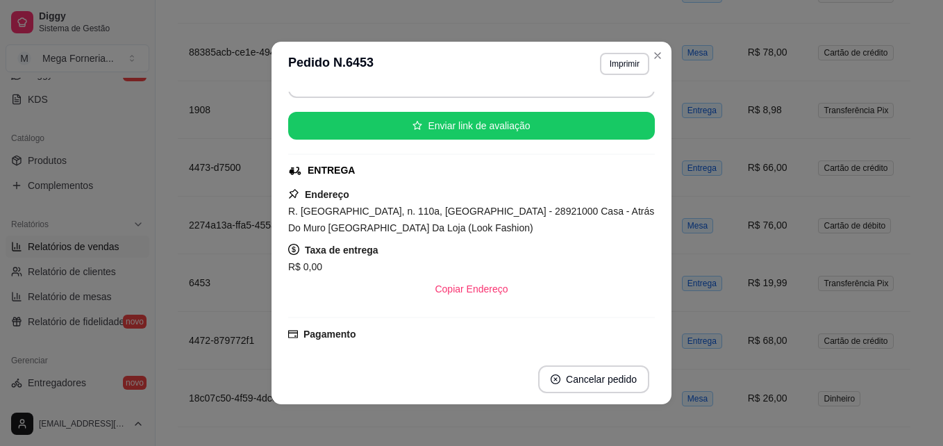
scroll to position [181, 0]
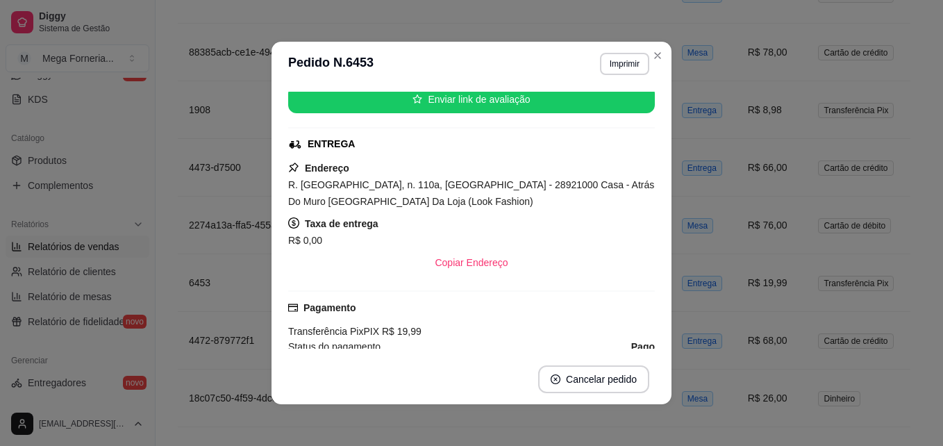
click at [653, 221] on div "Horário do pedido [DATE] 21:48 Status do pedido FINALIZADO Nome do cliente Késs…" at bounding box center [471, 220] width 400 height 268
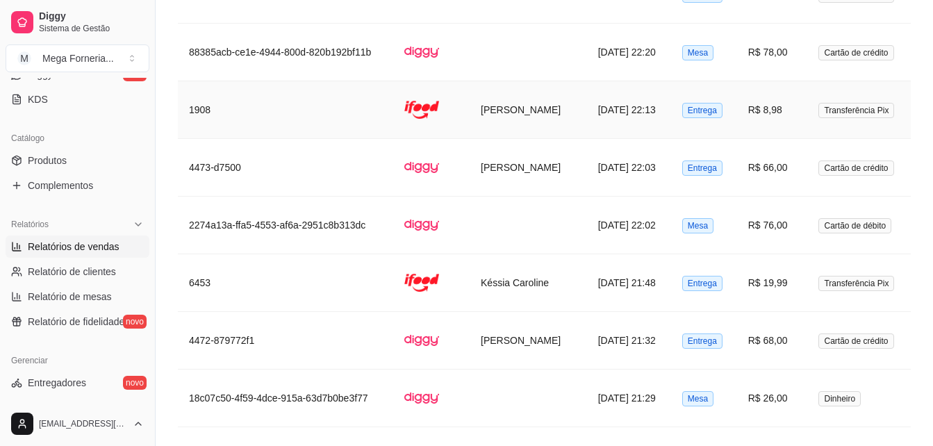
click at [659, 95] on td "[DATE] 22:13" at bounding box center [629, 110] width 84 height 58
click at [737, 101] on td "Entrega" at bounding box center [704, 110] width 66 height 58
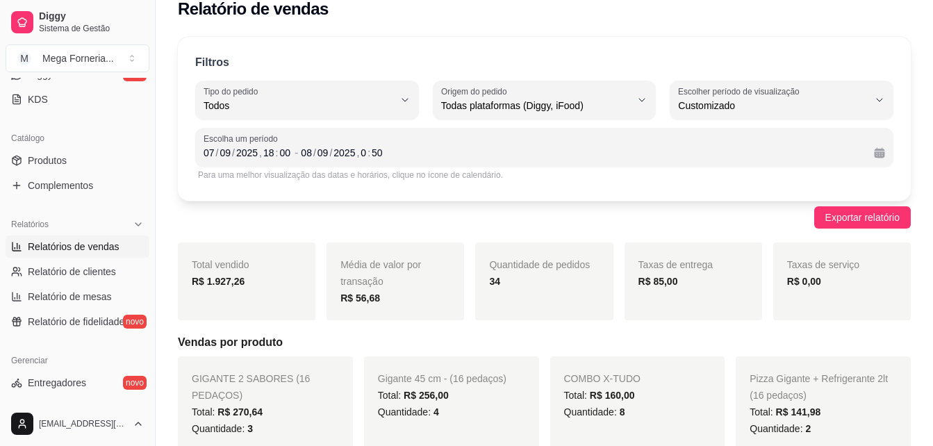
scroll to position [0, 0]
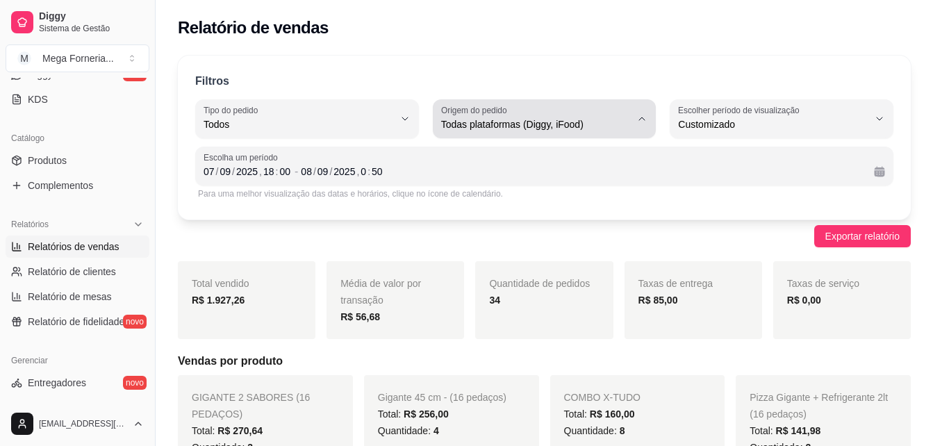
click at [613, 127] on span "Todas plataformas (Diggy, iFood)" at bounding box center [536, 124] width 190 height 14
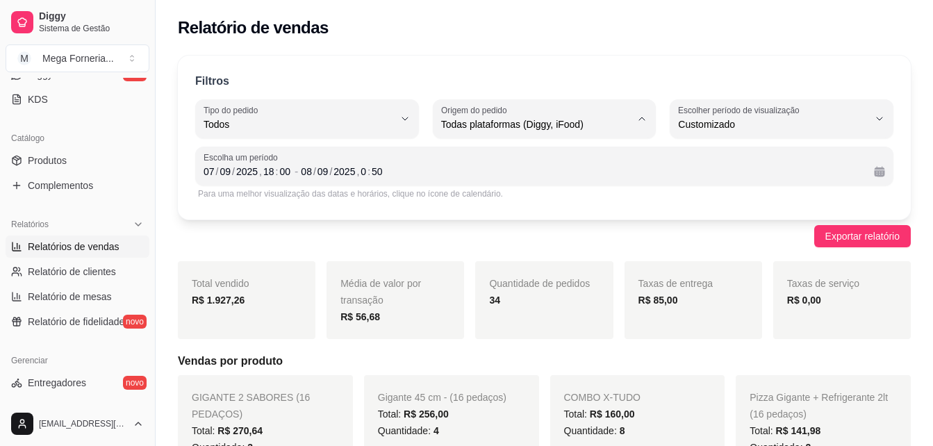
click at [519, 205] on span "iFood" at bounding box center [537, 203] width 180 height 13
type input "IFOOD"
select select "IFOOD"
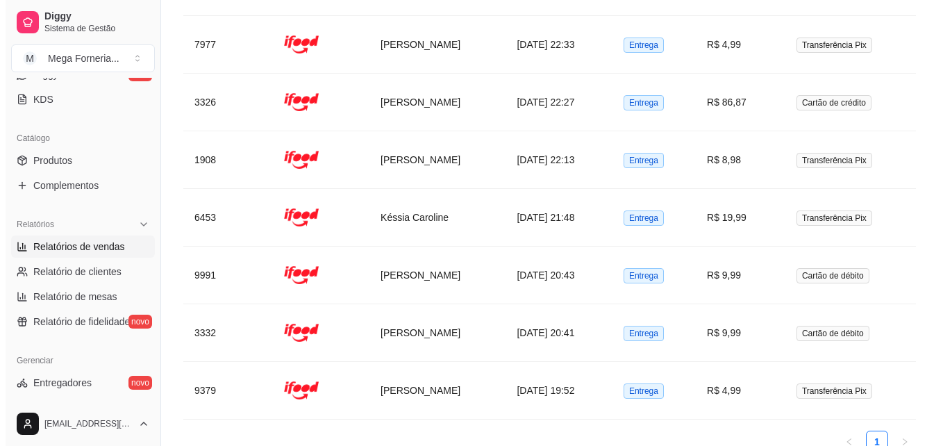
scroll to position [1120, 0]
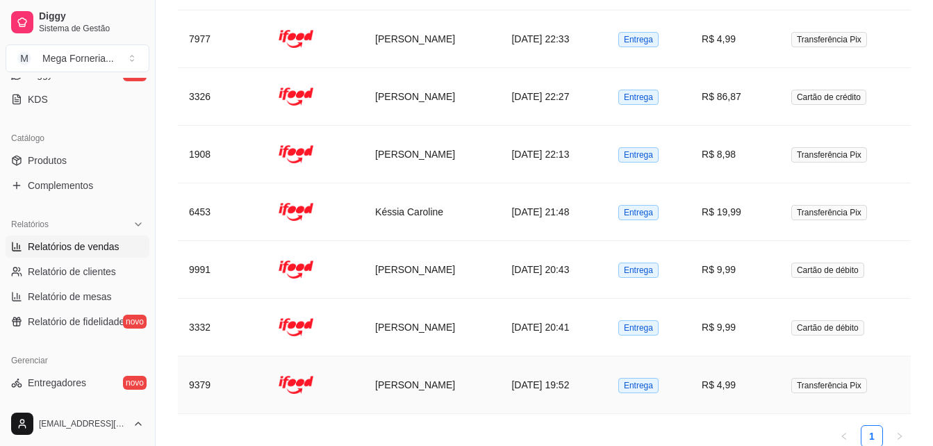
click at [565, 385] on td "[DATE] 19:52" at bounding box center [553, 385] width 106 height 58
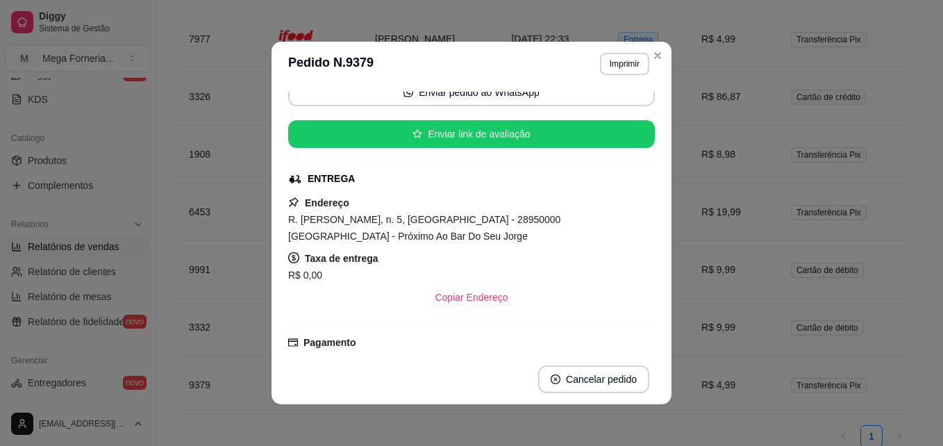
scroll to position [144, 0]
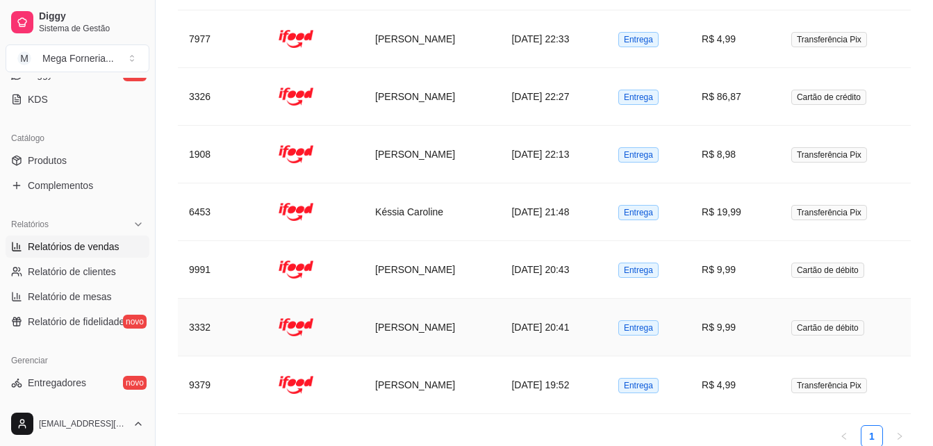
click at [500, 338] on td "[DATE] 20:41" at bounding box center [553, 328] width 106 height 58
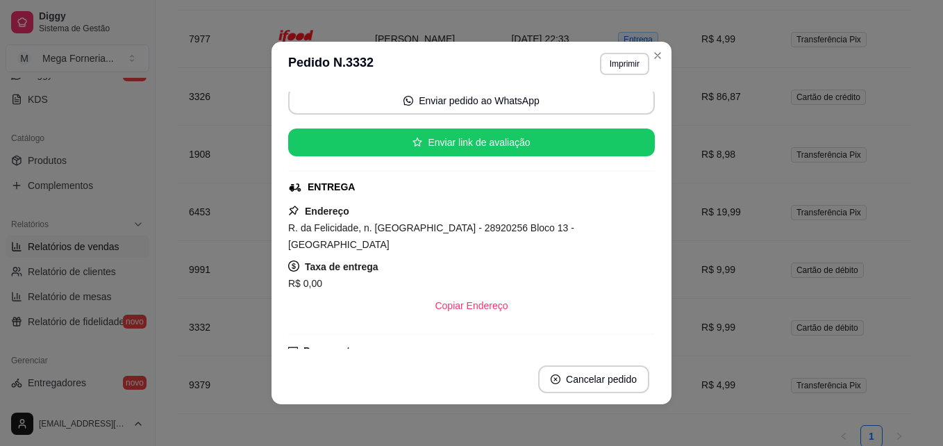
scroll to position [173, 0]
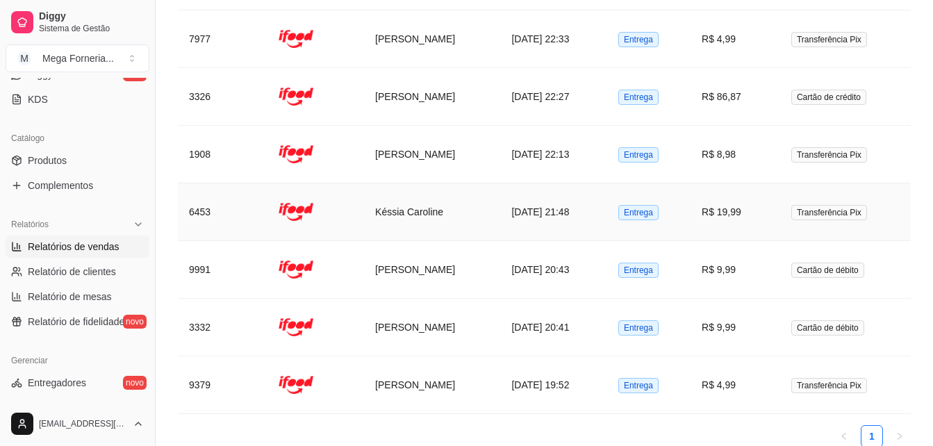
click at [501, 208] on td "[DATE] 21:48" at bounding box center [553, 212] width 106 height 58
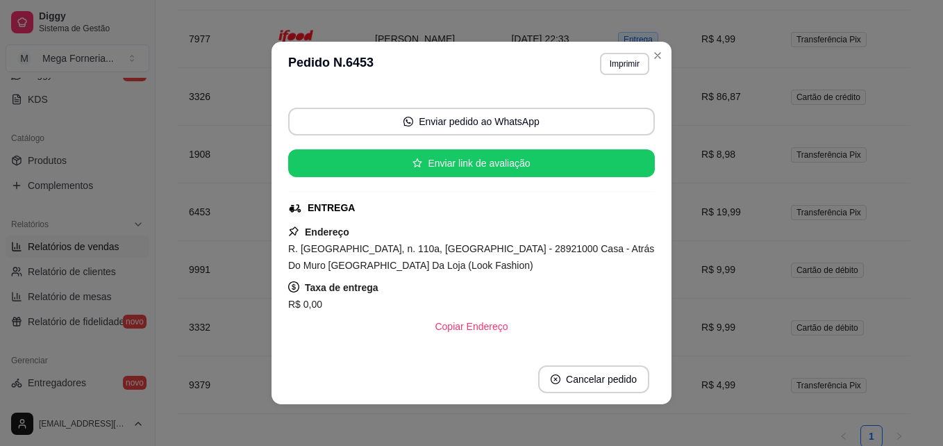
scroll to position [151, 0]
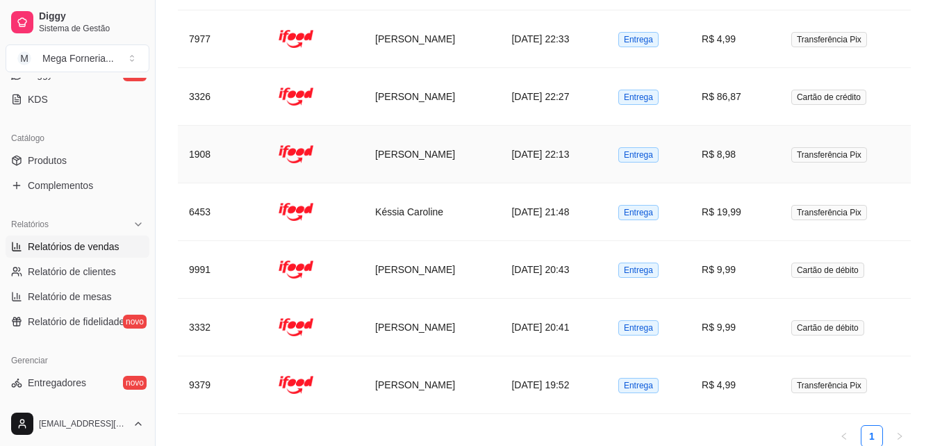
click at [536, 153] on td "[DATE] 22:13" at bounding box center [553, 155] width 106 height 58
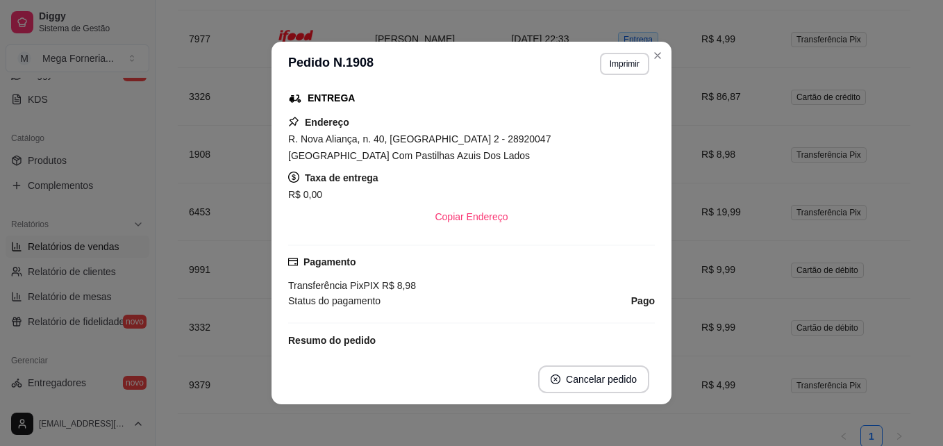
scroll to position [0, 0]
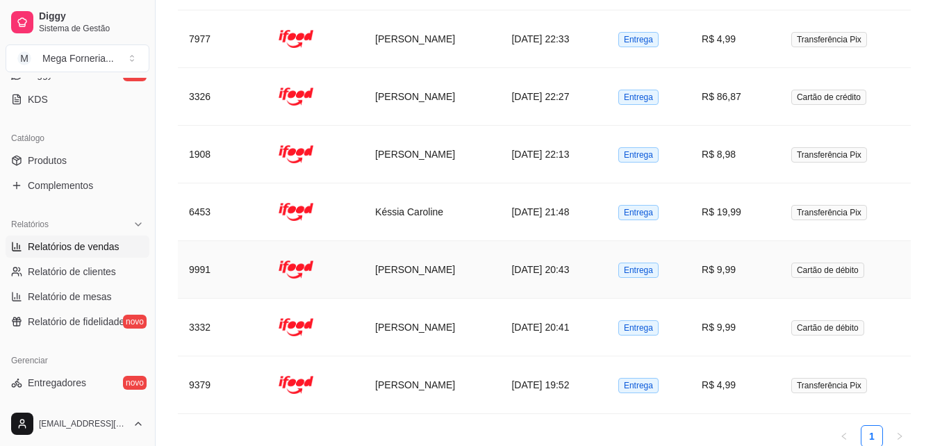
click at [505, 258] on td "[DATE] 20:43" at bounding box center [553, 270] width 106 height 58
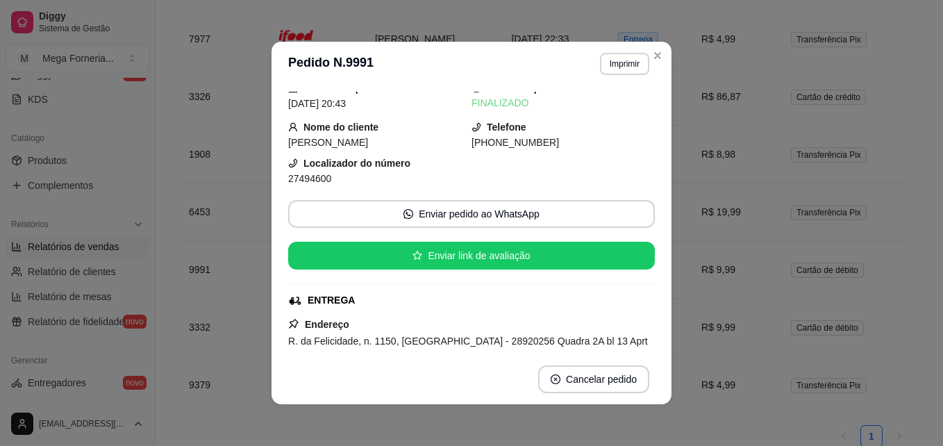
scroll to position [22, 0]
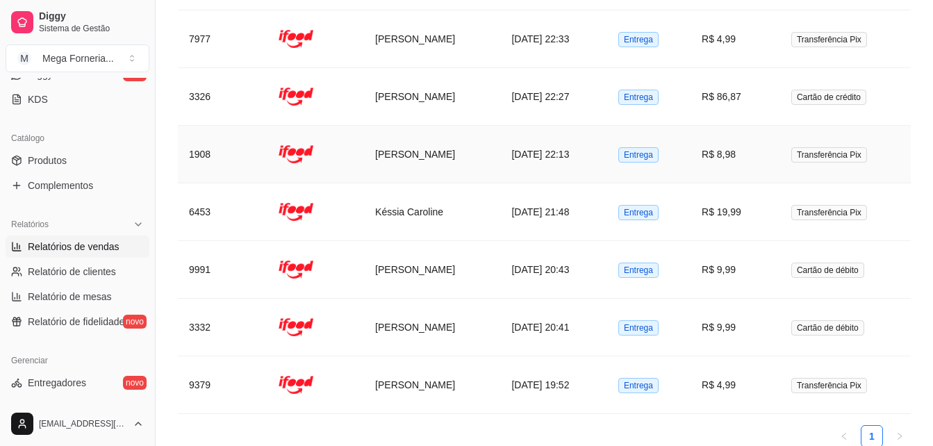
click at [481, 158] on td "[PERSON_NAME]" at bounding box center [432, 155] width 136 height 58
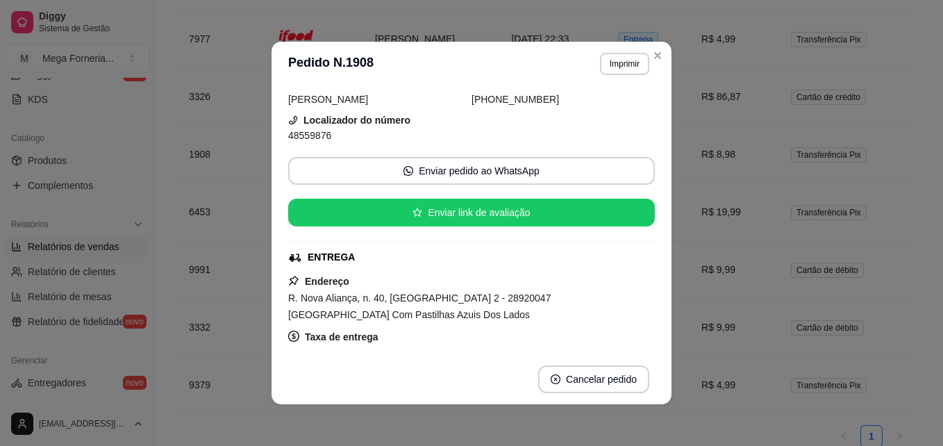
scroll to position [0, 0]
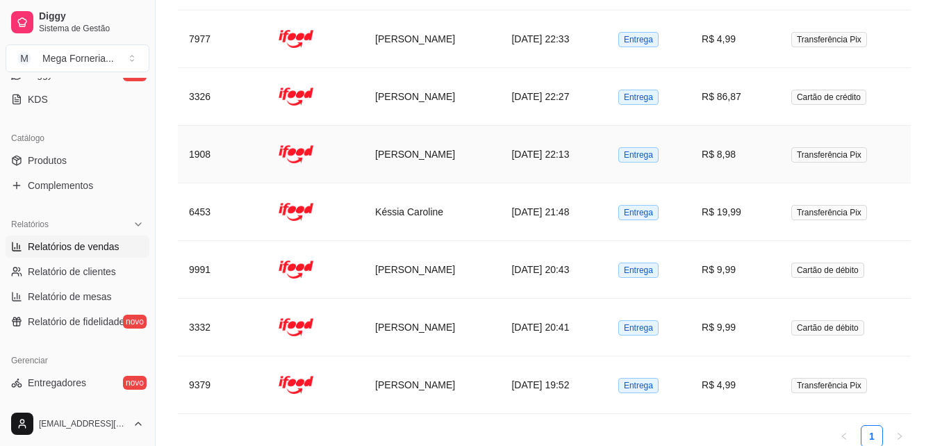
click at [546, 157] on td "[DATE] 22:13" at bounding box center [553, 155] width 106 height 58
click at [458, 214] on td "Késsia Caroline" at bounding box center [432, 212] width 136 height 58
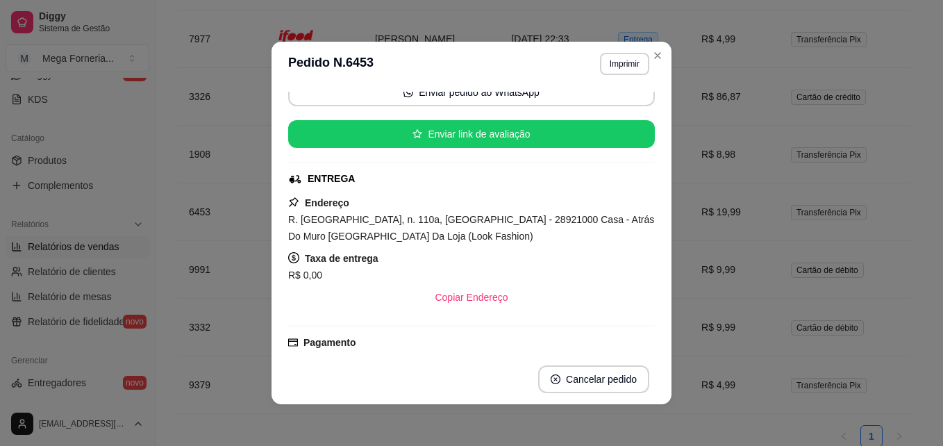
scroll to position [136, 0]
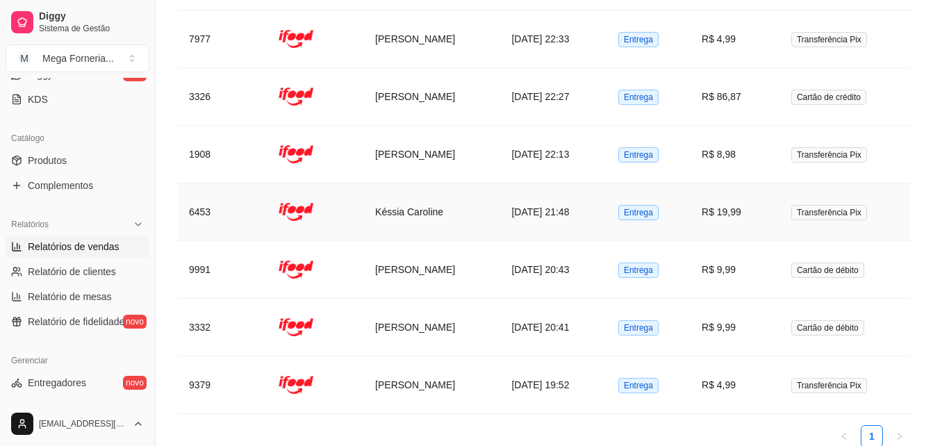
click at [515, 221] on td "[DATE] 21:48" at bounding box center [553, 212] width 106 height 58
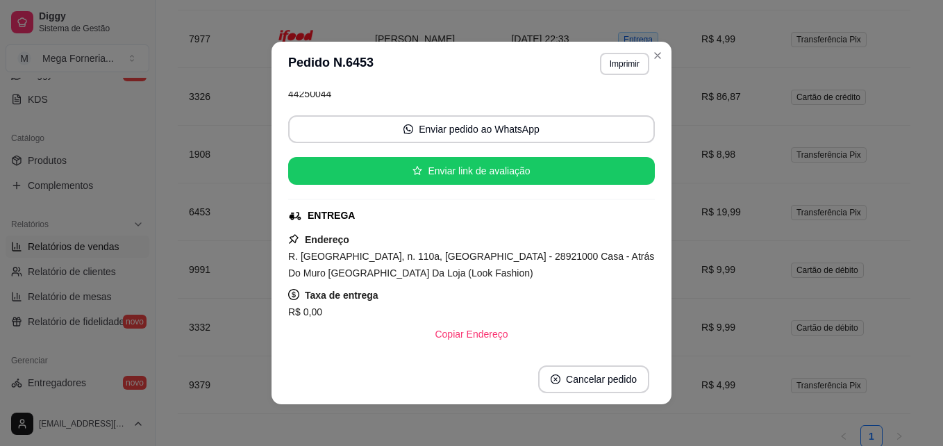
scroll to position [124, 0]
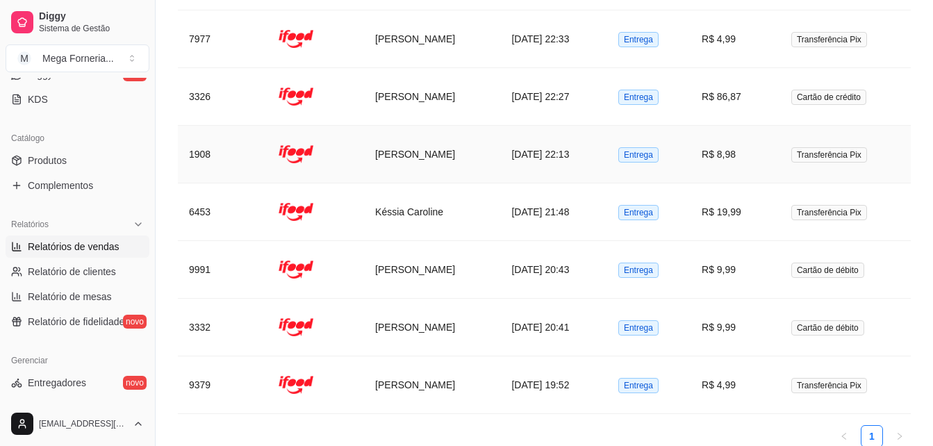
click at [483, 165] on td "[PERSON_NAME]" at bounding box center [432, 155] width 136 height 58
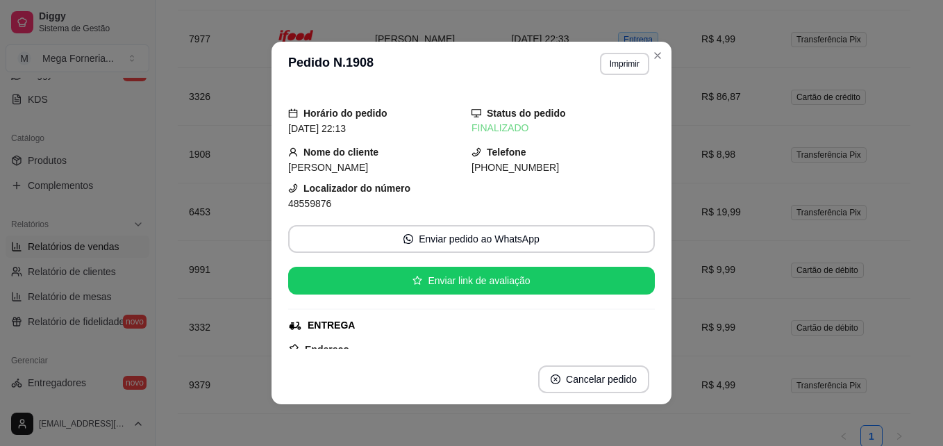
scroll to position [88, 0]
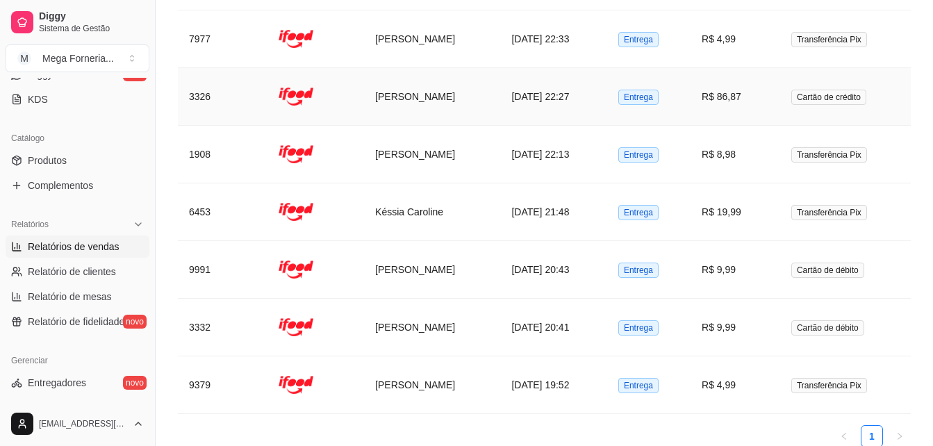
click at [489, 95] on td "[PERSON_NAME]" at bounding box center [432, 97] width 136 height 58
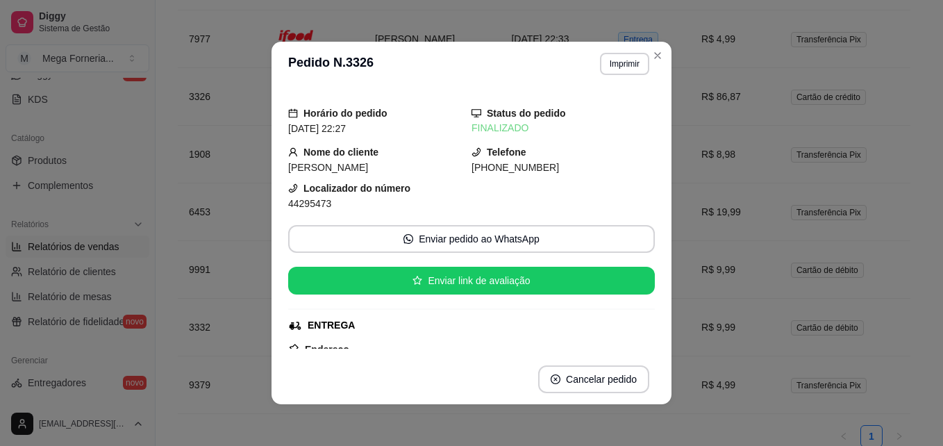
scroll to position [133, 0]
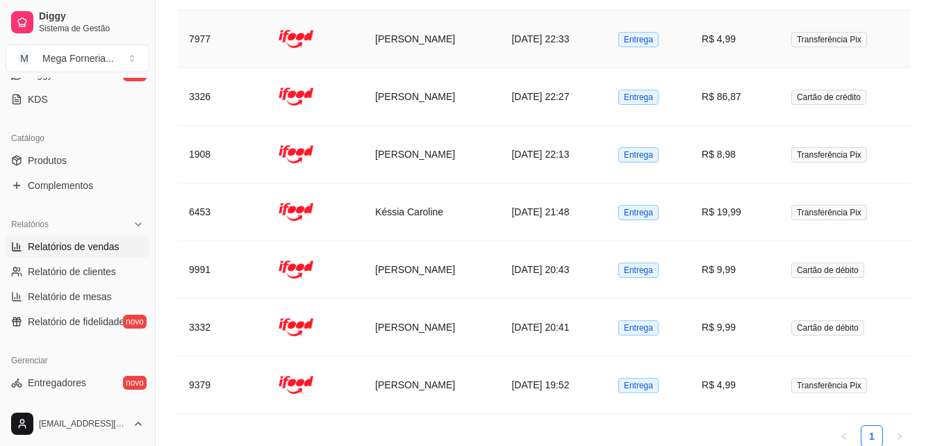
click at [543, 49] on td "[DATE] 22:33" at bounding box center [553, 39] width 106 height 58
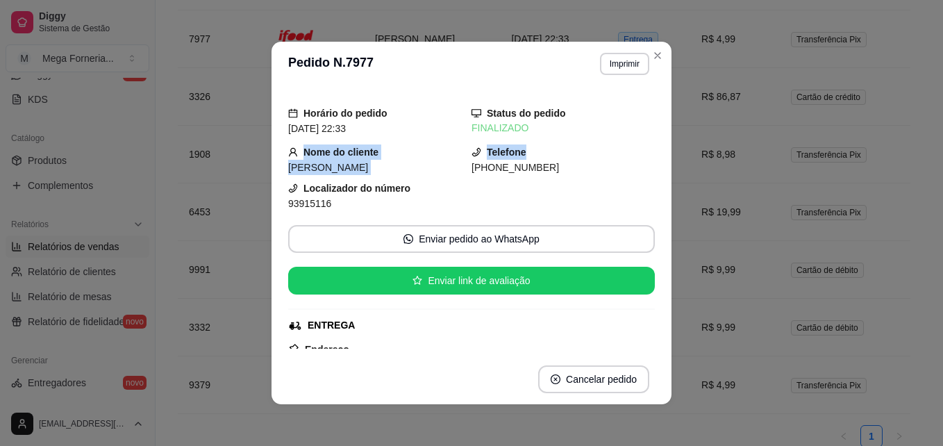
drag, startPoint x: 651, startPoint y: 125, endPoint x: 640, endPoint y: 153, distance: 30.3
click at [640, 153] on div "Horário do pedido [DATE] 22:33 Status do pedido FINALIZADO Nome do cliente Mano…" at bounding box center [471, 220] width 400 height 268
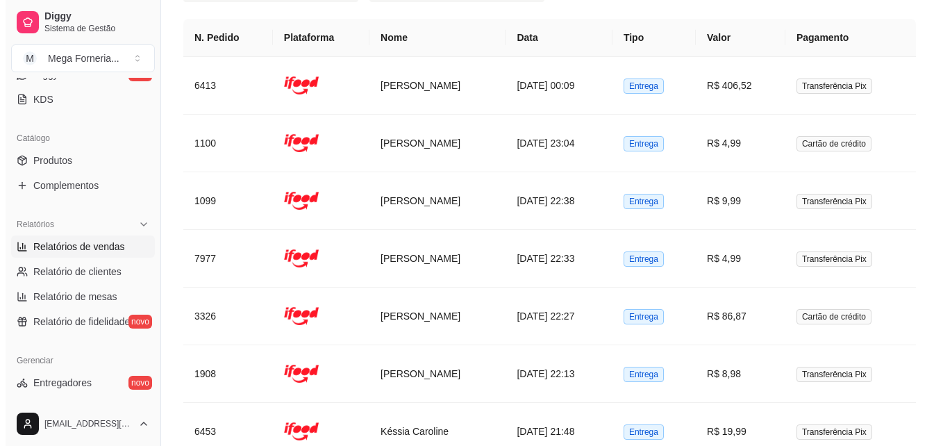
scroll to position [898, 0]
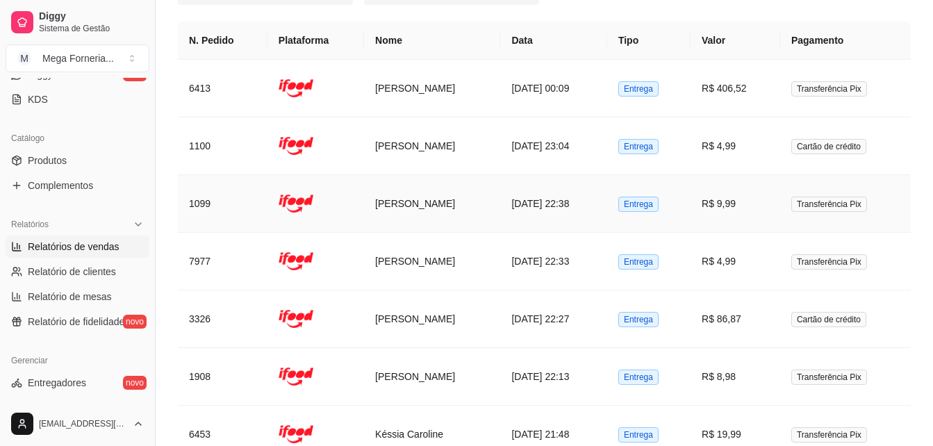
click at [515, 209] on td "[DATE] 22:38" at bounding box center [553, 204] width 106 height 58
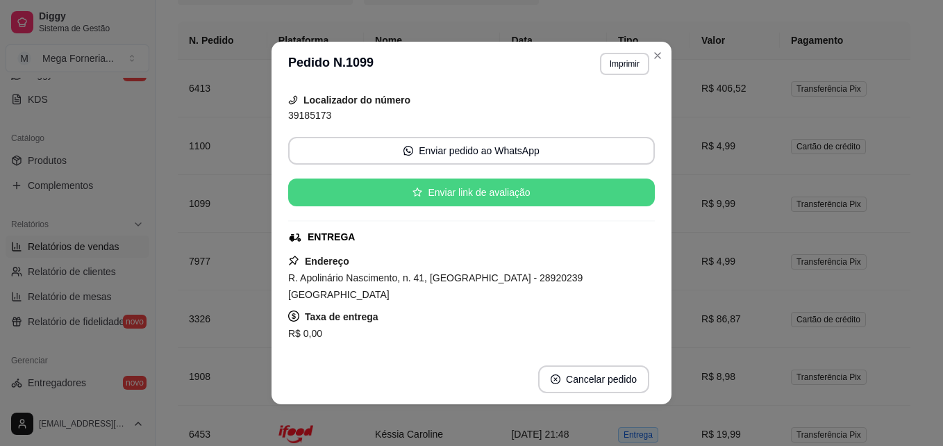
scroll to position [90, 0]
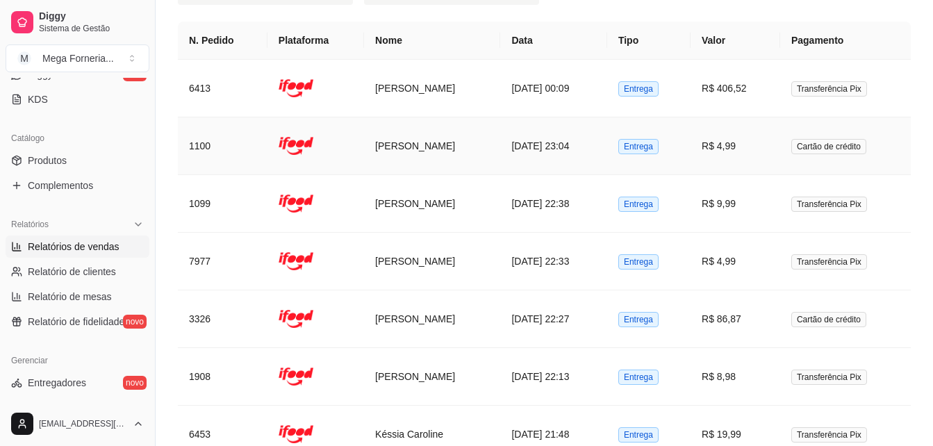
click at [556, 133] on td "[DATE] 23:04" at bounding box center [553, 146] width 106 height 58
click at [606, 78] on td "[DATE] 00:09" at bounding box center [553, 89] width 106 height 58
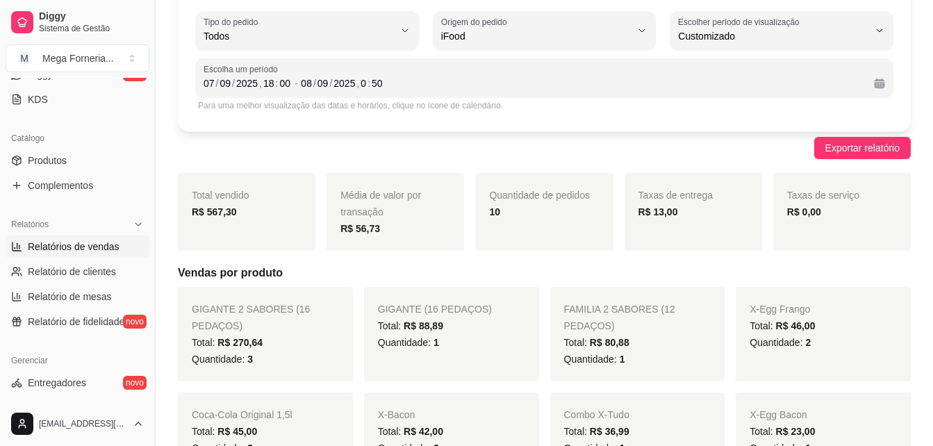
scroll to position [49, 0]
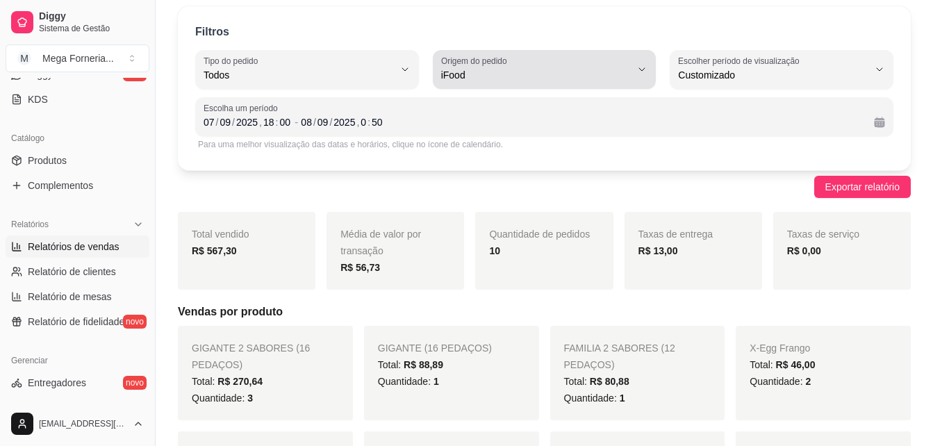
click at [532, 76] on span "iFood" at bounding box center [536, 75] width 190 height 14
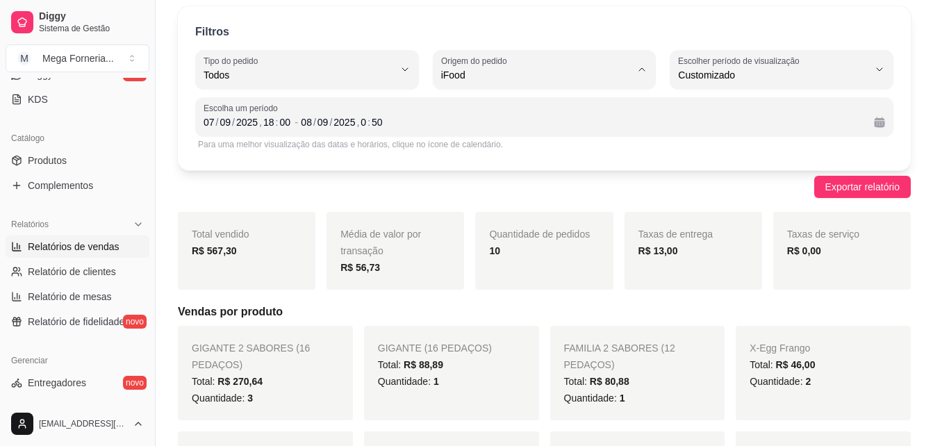
click at [499, 103] on span "Todas plataformas (Diggy, iFood)" at bounding box center [537, 107] width 180 height 13
type input "ALL"
select select "ALL"
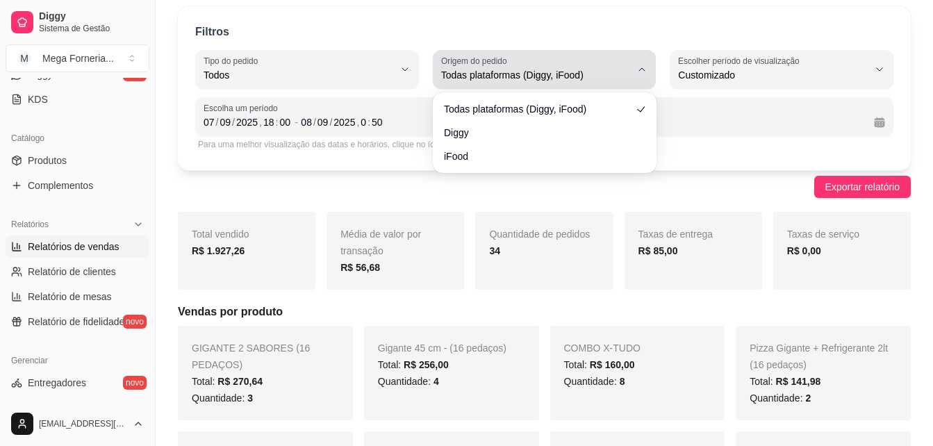
click at [537, 63] on div "Todas plataformas (Diggy, iFood)" at bounding box center [536, 70] width 190 height 28
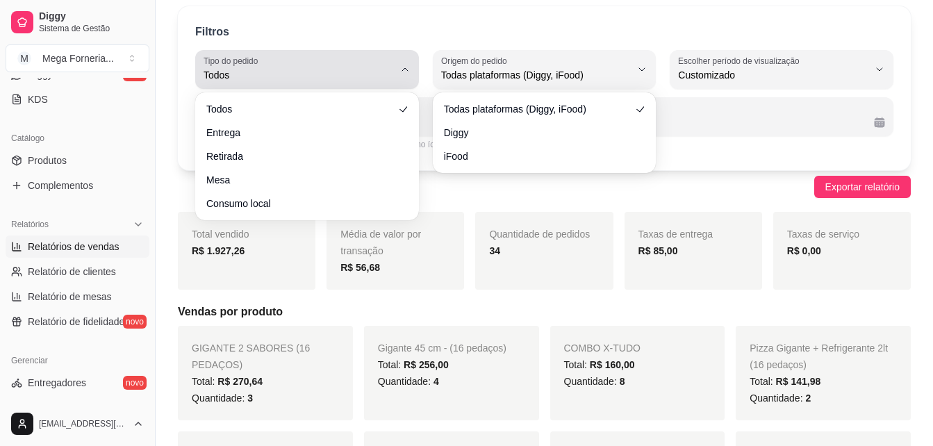
click at [355, 64] on div "Todos" at bounding box center [298, 70] width 190 height 28
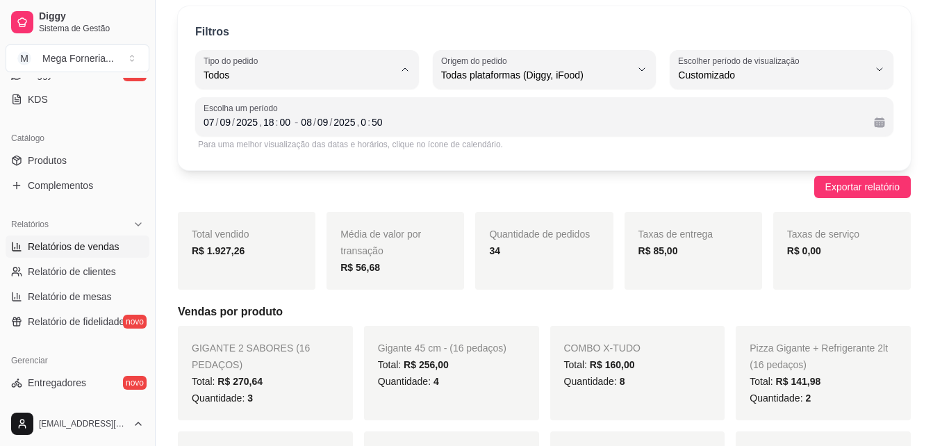
click at [306, 124] on li "Entrega" at bounding box center [306, 131] width 203 height 22
type input "DELIVERY"
select select "DELIVERY"
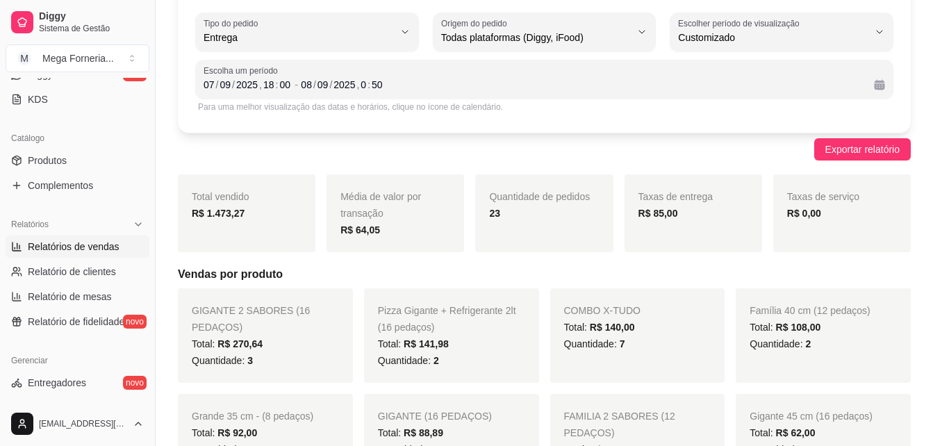
scroll to position [0, 0]
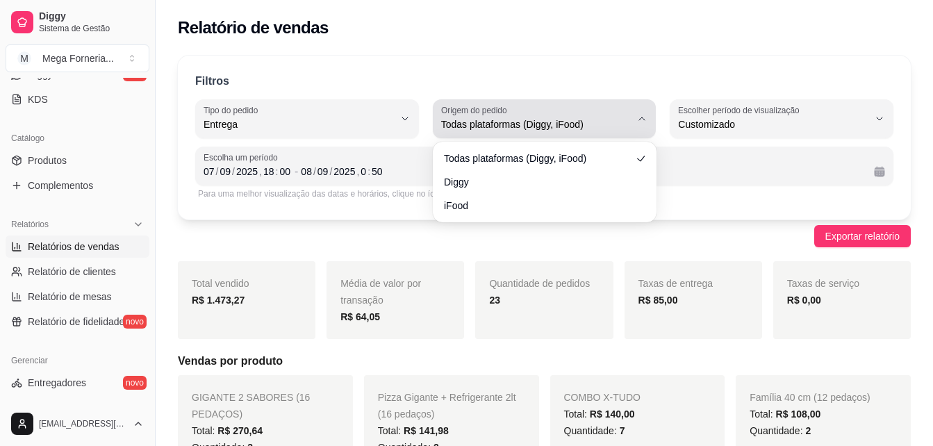
click at [617, 112] on div "Todas plataformas (Diggy, iFood)" at bounding box center [536, 119] width 190 height 28
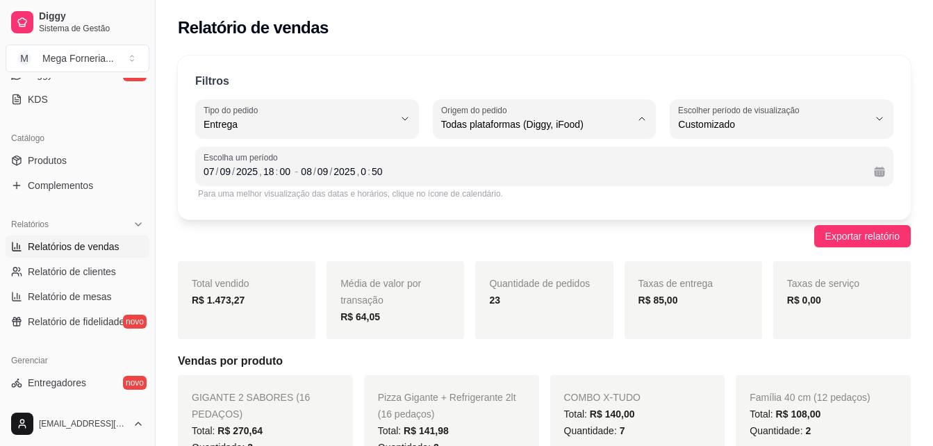
click at [507, 203] on span "iFood" at bounding box center [537, 203] width 180 height 13
type input "IFOOD"
select select "IFOOD"
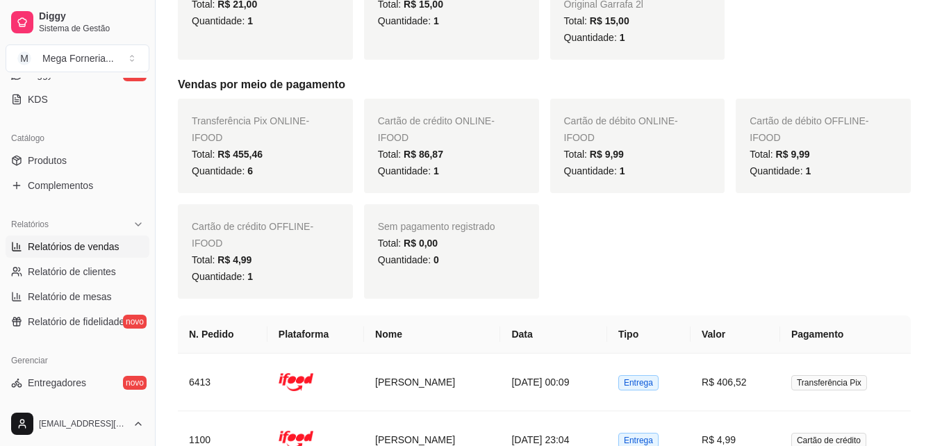
scroll to position [994, 0]
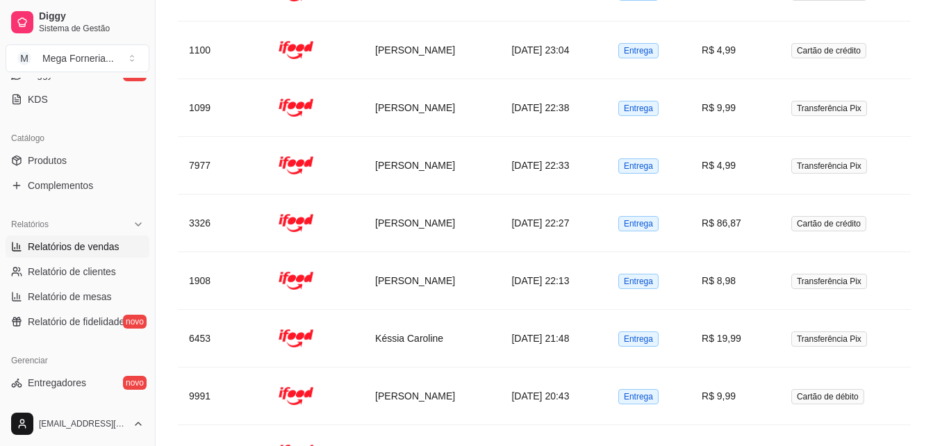
type input "DIGGY"
select select "DIGGY"
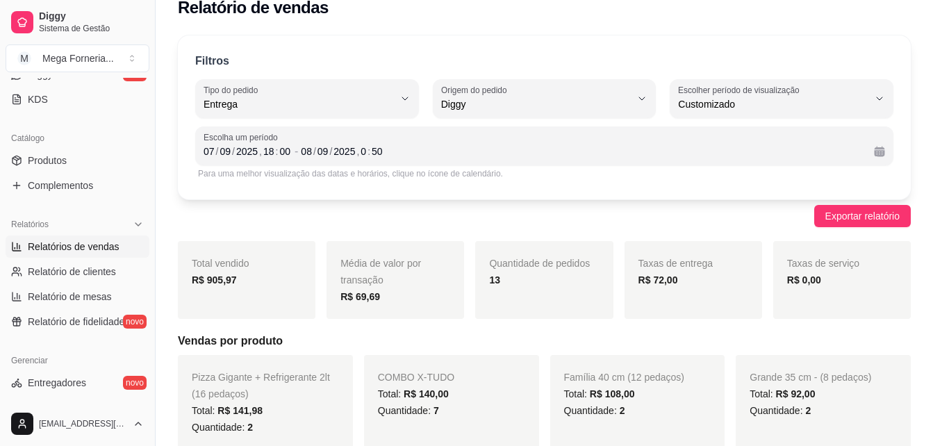
scroll to position [0, 0]
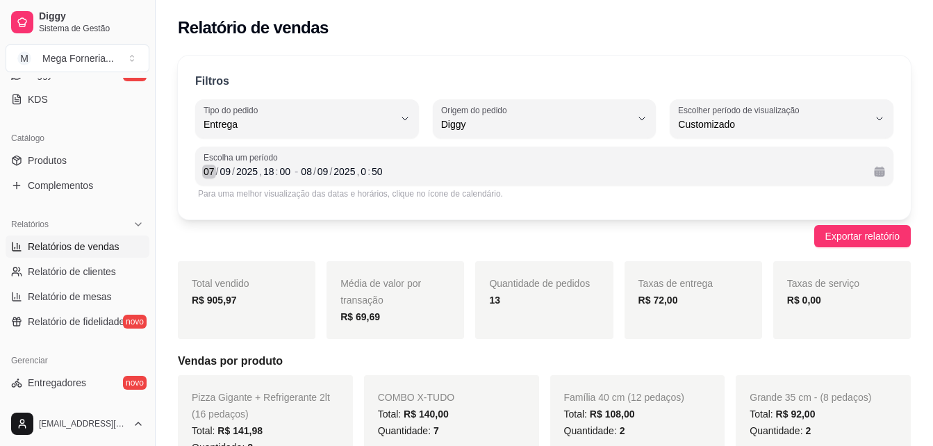
click at [211, 167] on div "07" at bounding box center [209, 172] width 14 height 14
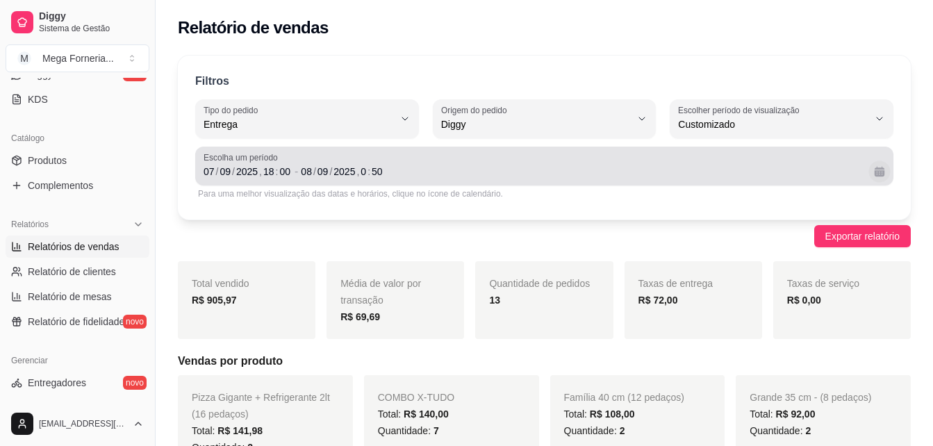
click at [875, 169] on button "Calendário" at bounding box center [879, 171] width 22 height 22
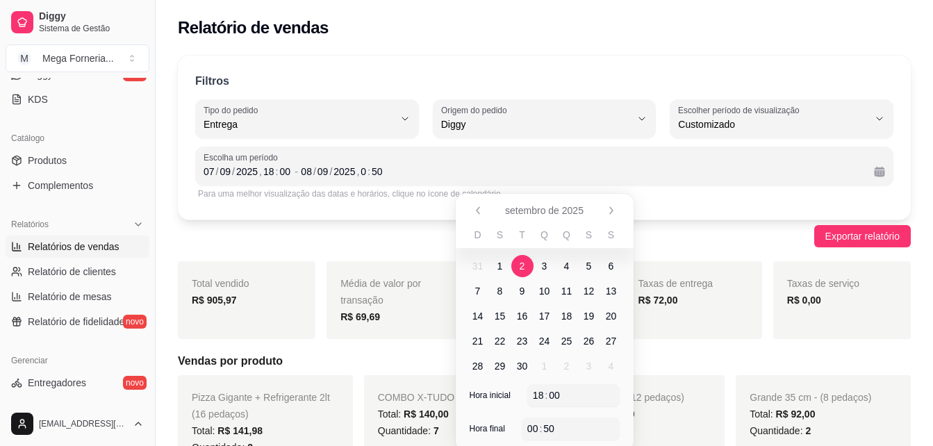
click at [521, 269] on span "2" at bounding box center [522, 266] width 6 height 14
click at [496, 299] on span "8" at bounding box center [500, 291] width 22 height 22
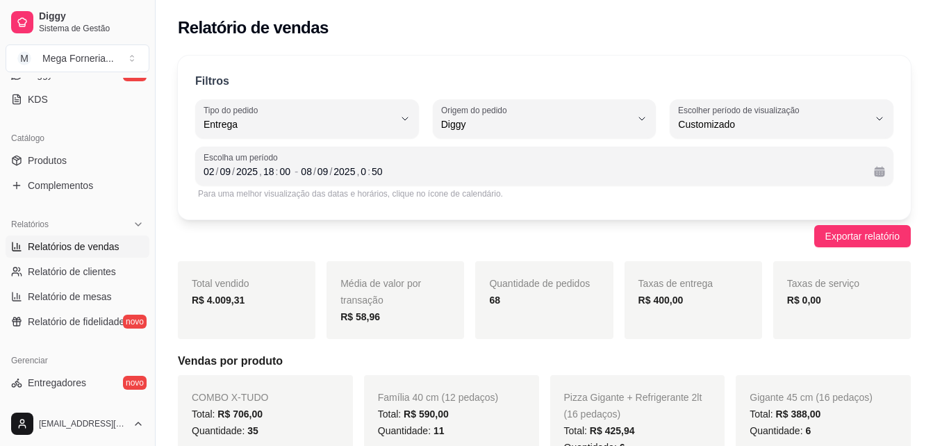
click at [383, 201] on div "Para uma melhor visualização das datas e horários, clique no ícone de calendári…" at bounding box center [544, 193] width 698 height 17
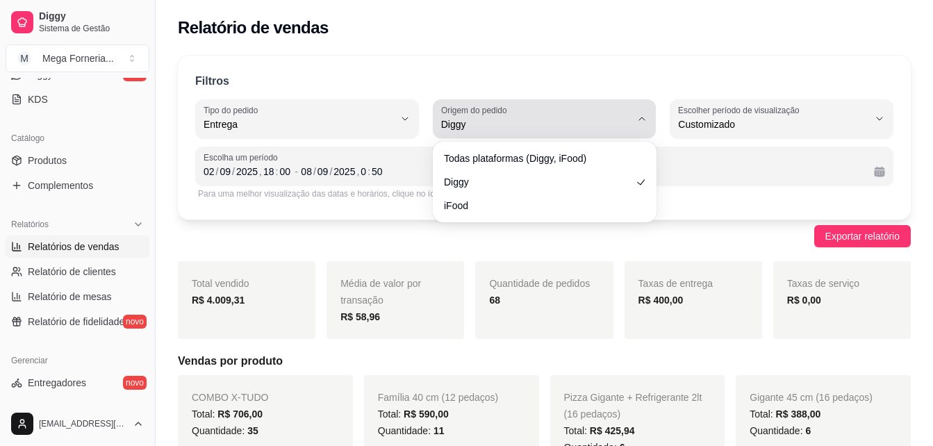
click at [481, 131] on div "Diggy" at bounding box center [536, 119] width 190 height 28
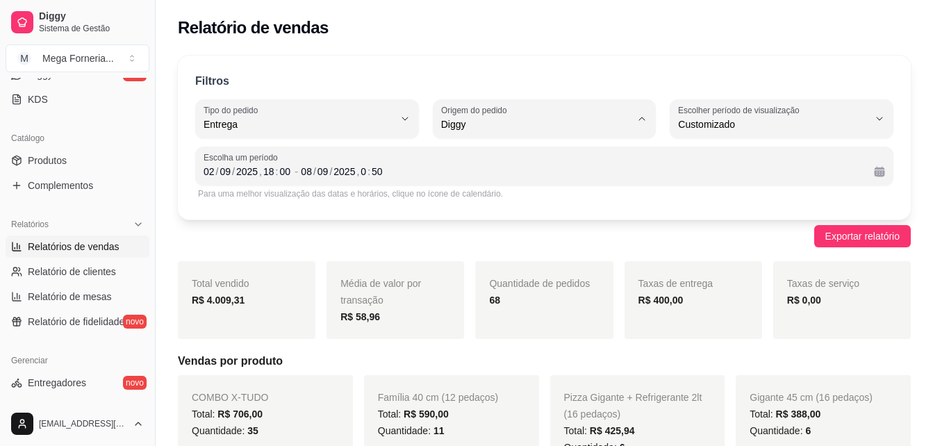
click at [482, 161] on span "Todas plataformas (Diggy, iFood)" at bounding box center [537, 157] width 180 height 13
type input "ALL"
select select "ALL"
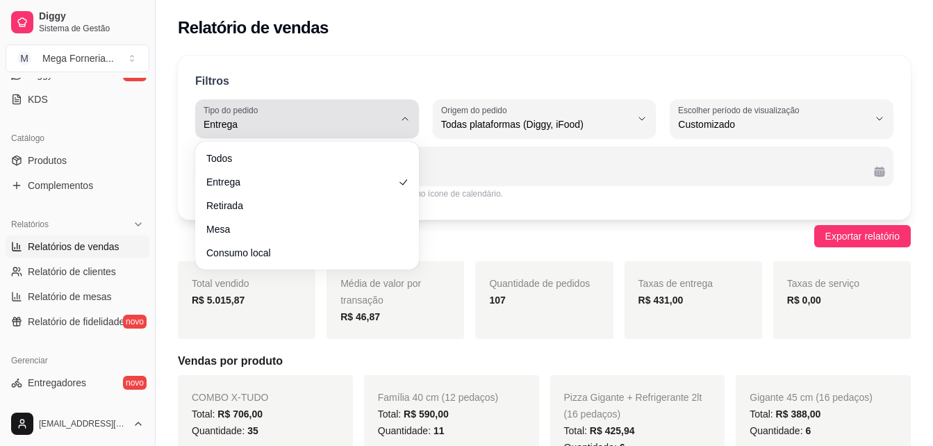
click at [403, 126] on button "Tipo do pedido Entrega" at bounding box center [307, 118] width 224 height 39
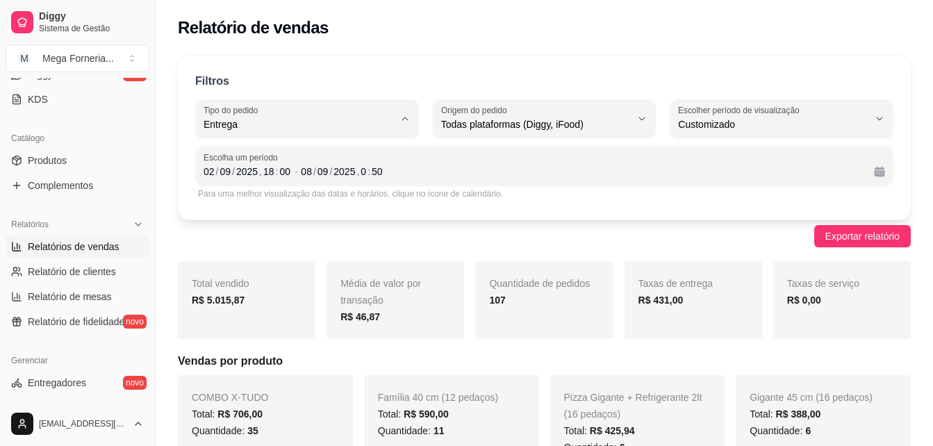
click at [369, 162] on span "Todos" at bounding box center [300, 157] width 180 height 13
type input "ALL"
select select "ALL"
click at [377, 182] on div "Escolha um período [DATE] 18 : 00 - [DATE] 0 : 50" at bounding box center [544, 166] width 698 height 39
click at [377, 179] on div "[DATE] 0 : 50" at bounding box center [582, 171] width 562 height 17
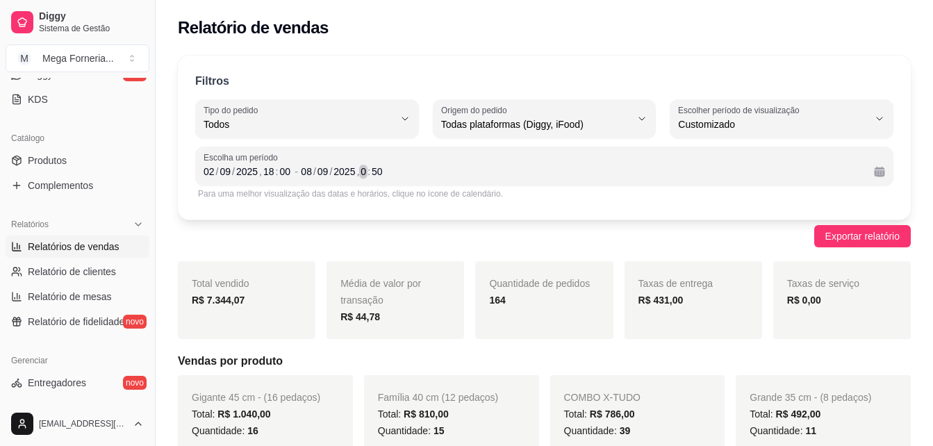
click at [366, 175] on div ":" at bounding box center [369, 172] width 6 height 14
drag, startPoint x: 535, startPoint y: 219, endPoint x: 689, endPoint y: 230, distance: 153.8
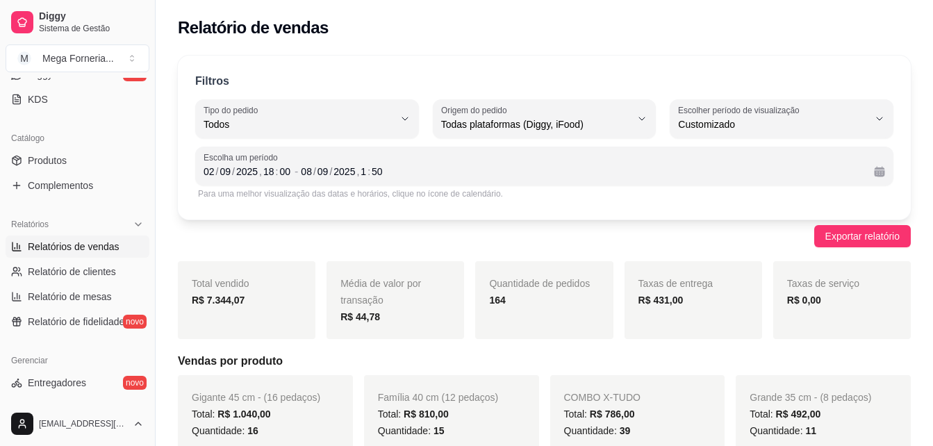
click at [689, 230] on div "Exportar relatório" at bounding box center [544, 236] width 733 height 22
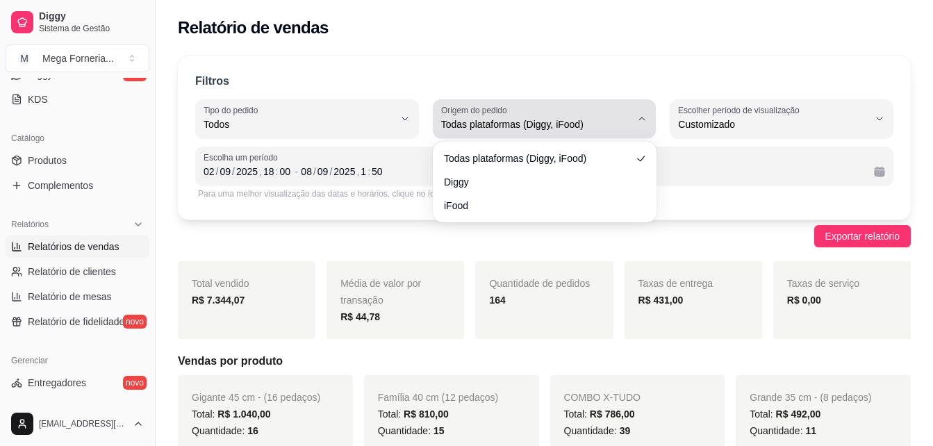
click at [595, 136] on button "Origem do pedido Todas plataformas (Diggy, iFood)" at bounding box center [545, 118] width 224 height 39
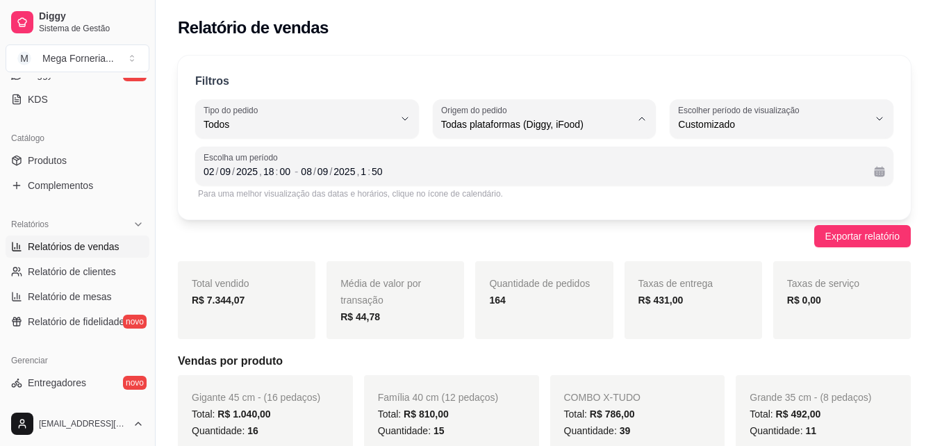
click at [567, 198] on li "iFood" at bounding box center [543, 203] width 203 height 22
type input "IFOOD"
select select "IFOOD"
